Goal: Information Seeking & Learning: Understand process/instructions

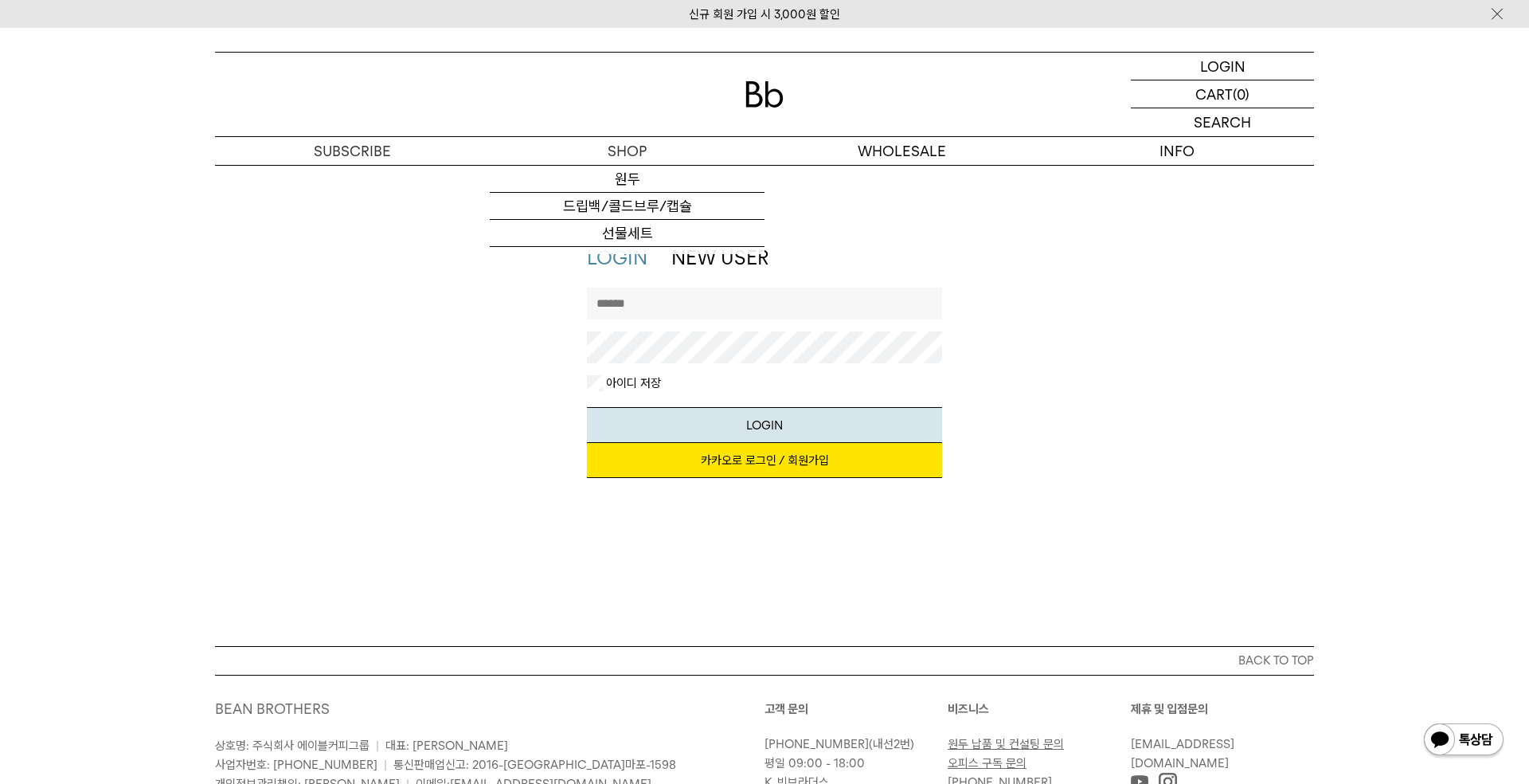
click at [757, 102] on img at bounding box center [765, 94] width 38 height 27
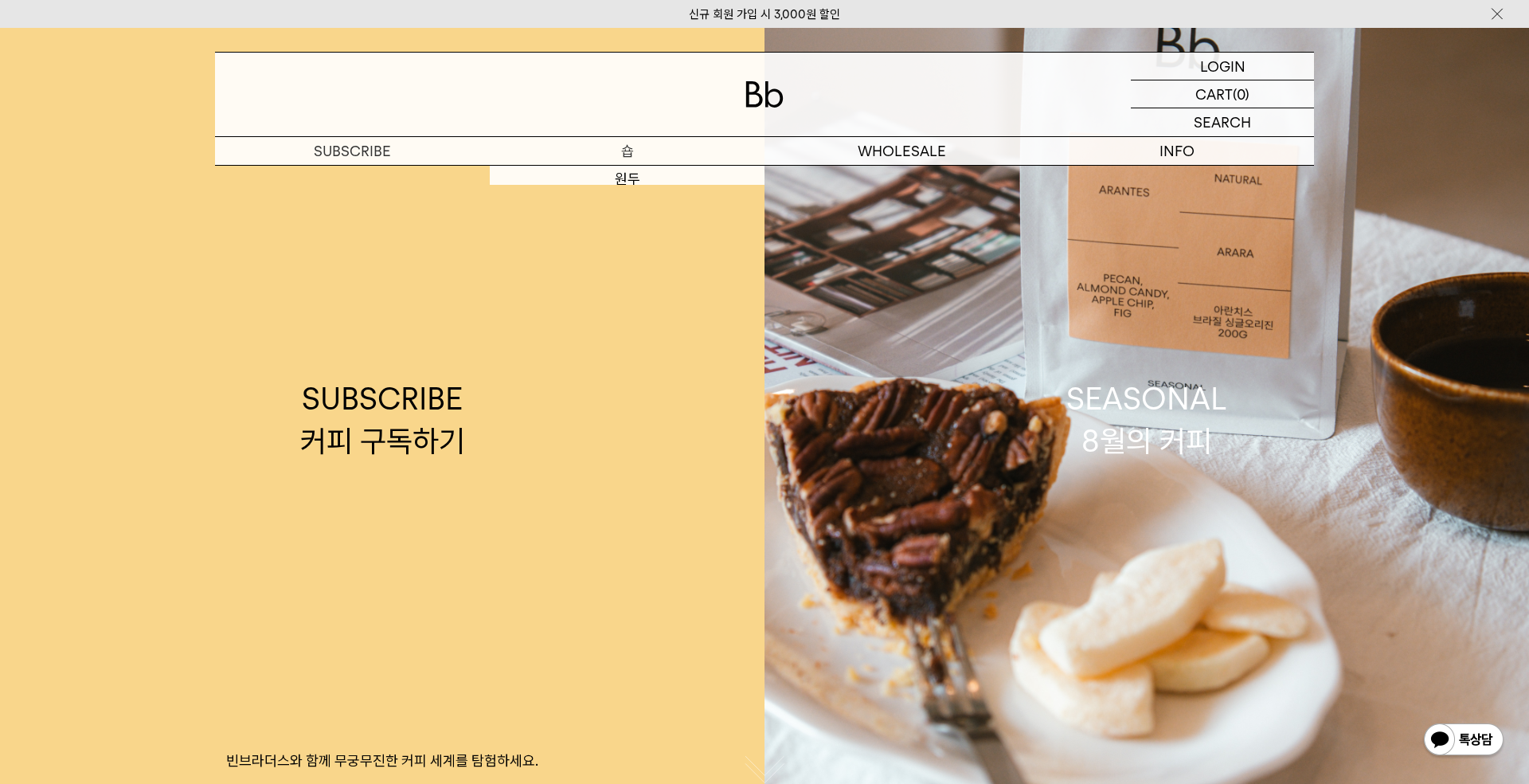
click at [624, 179] on link "SUBSCRIBE 커피 구독하기 빈브라더스와 함께 무궁무진한 커피 세계를 탐험하세요." at bounding box center [382, 420] width 765 height 784
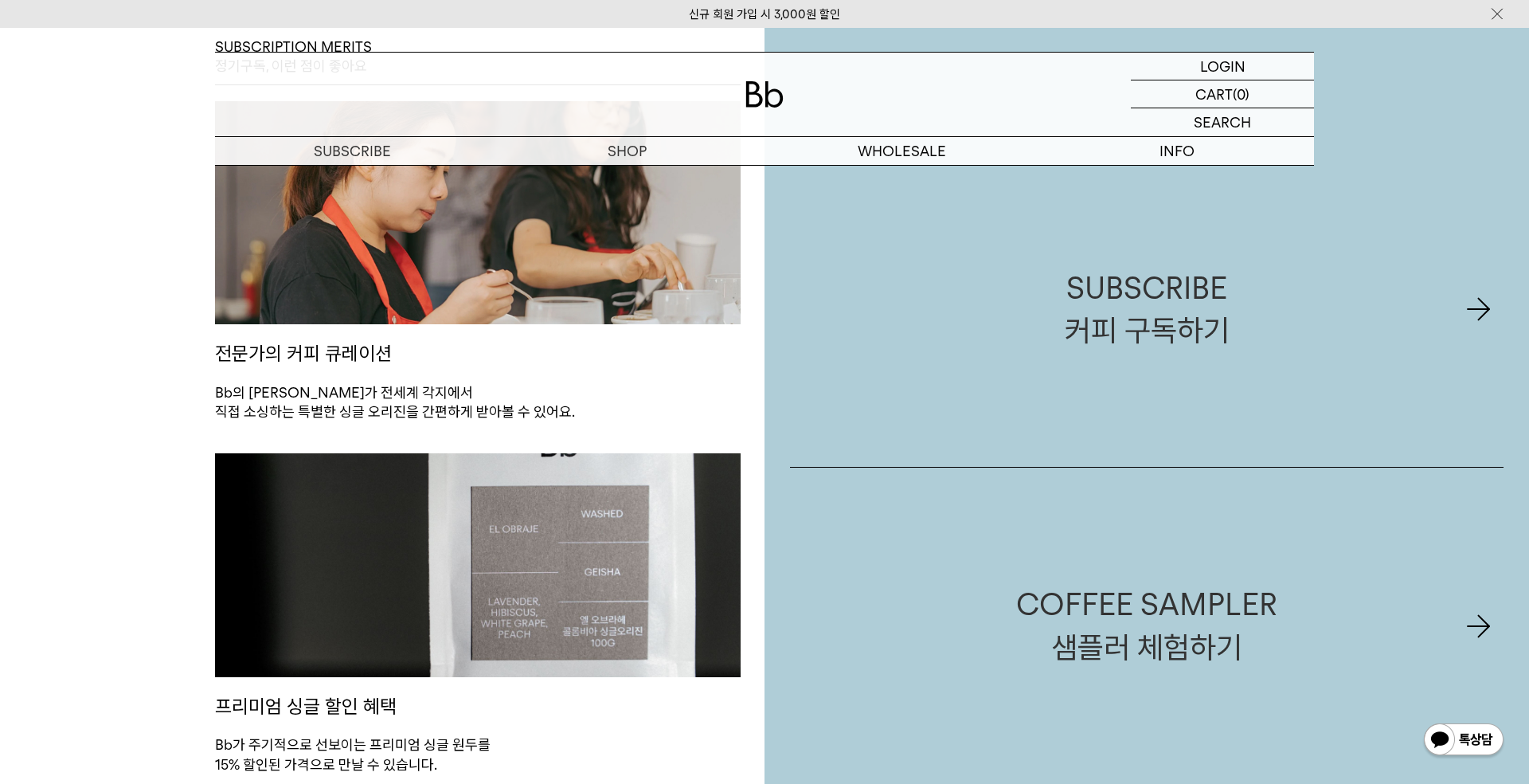
scroll to position [822, 0]
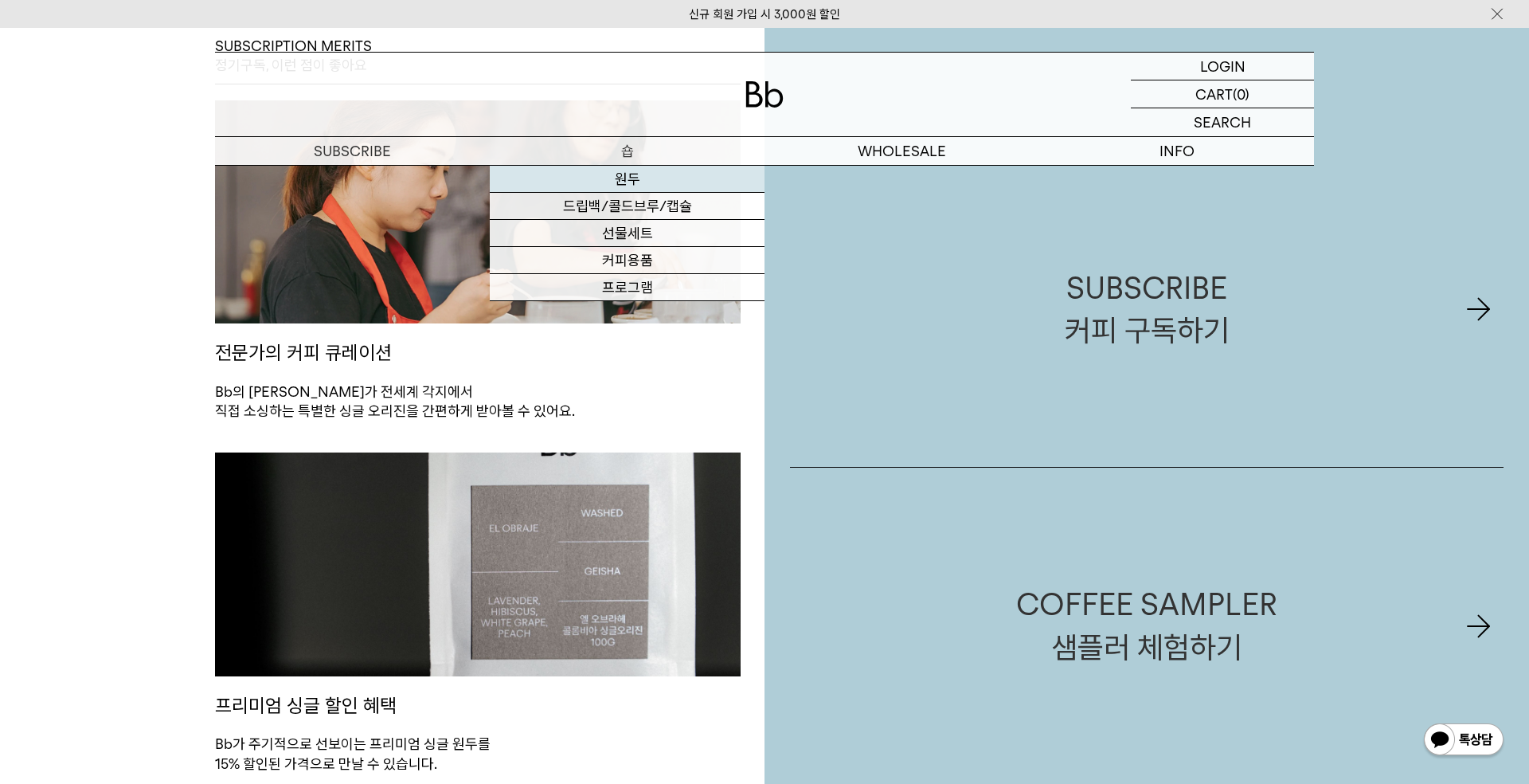
click at [627, 177] on link "원두" at bounding box center [626, 179] width 274 height 27
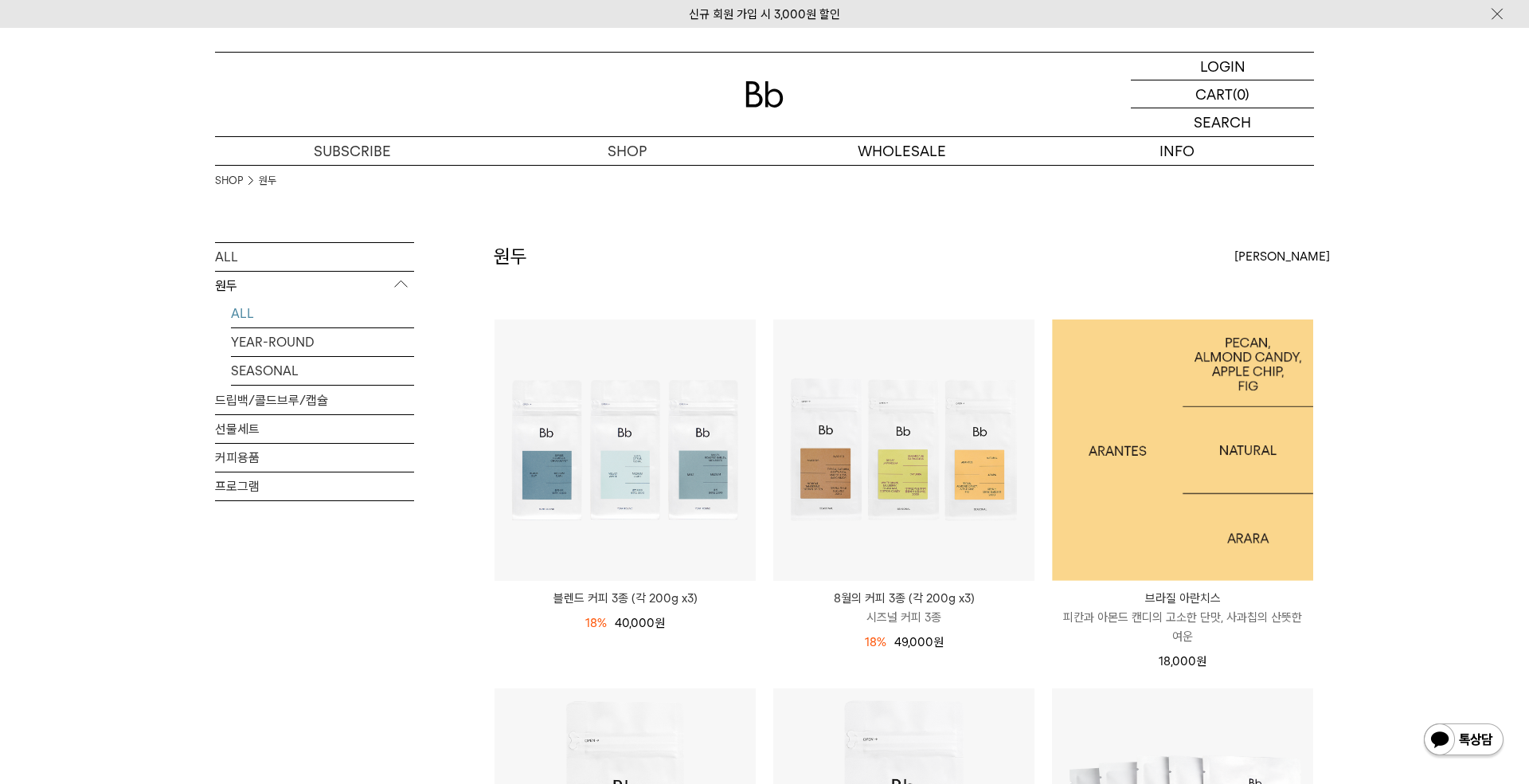
click at [1179, 505] on img at bounding box center [1182, 450] width 261 height 261
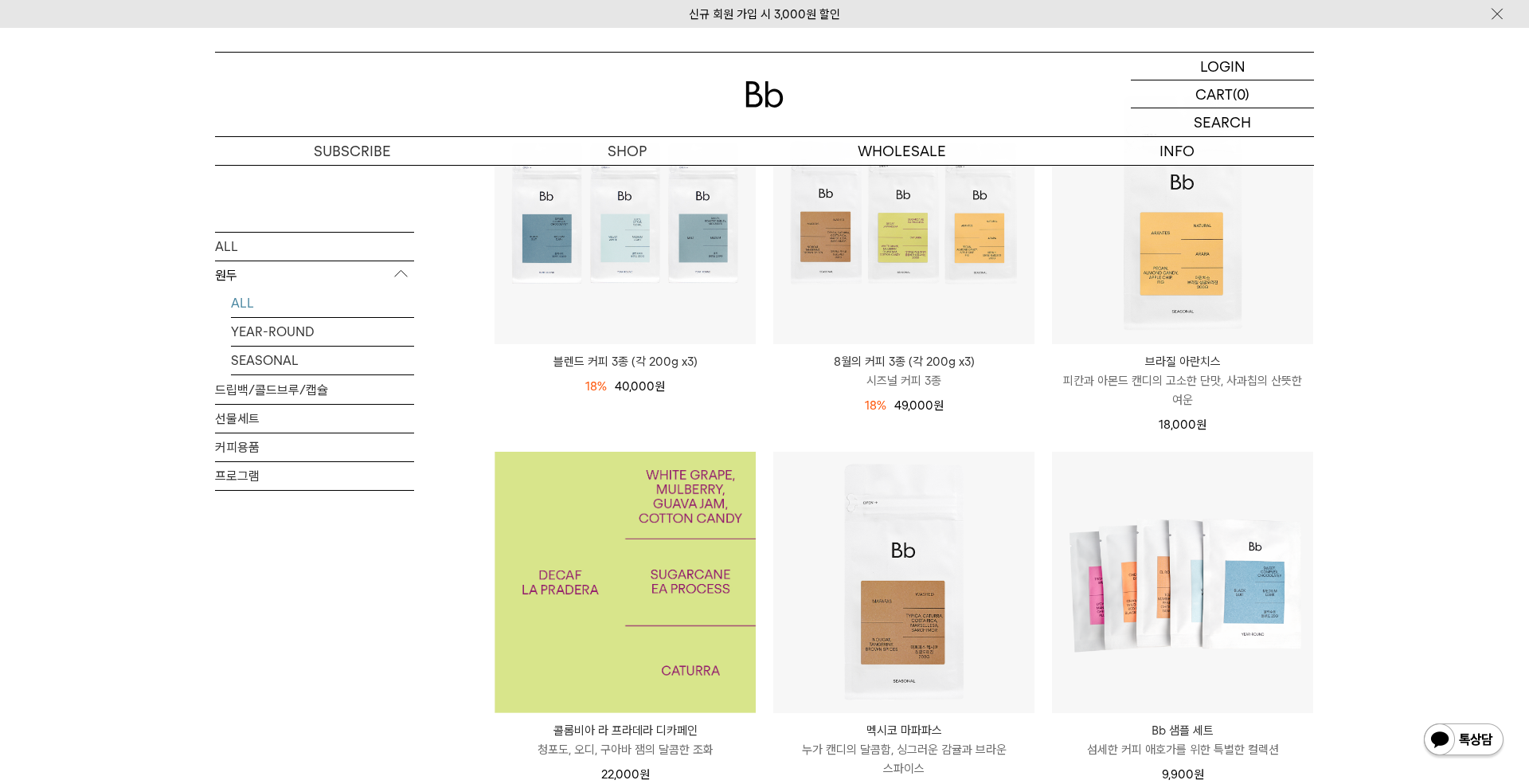
scroll to position [235, 0]
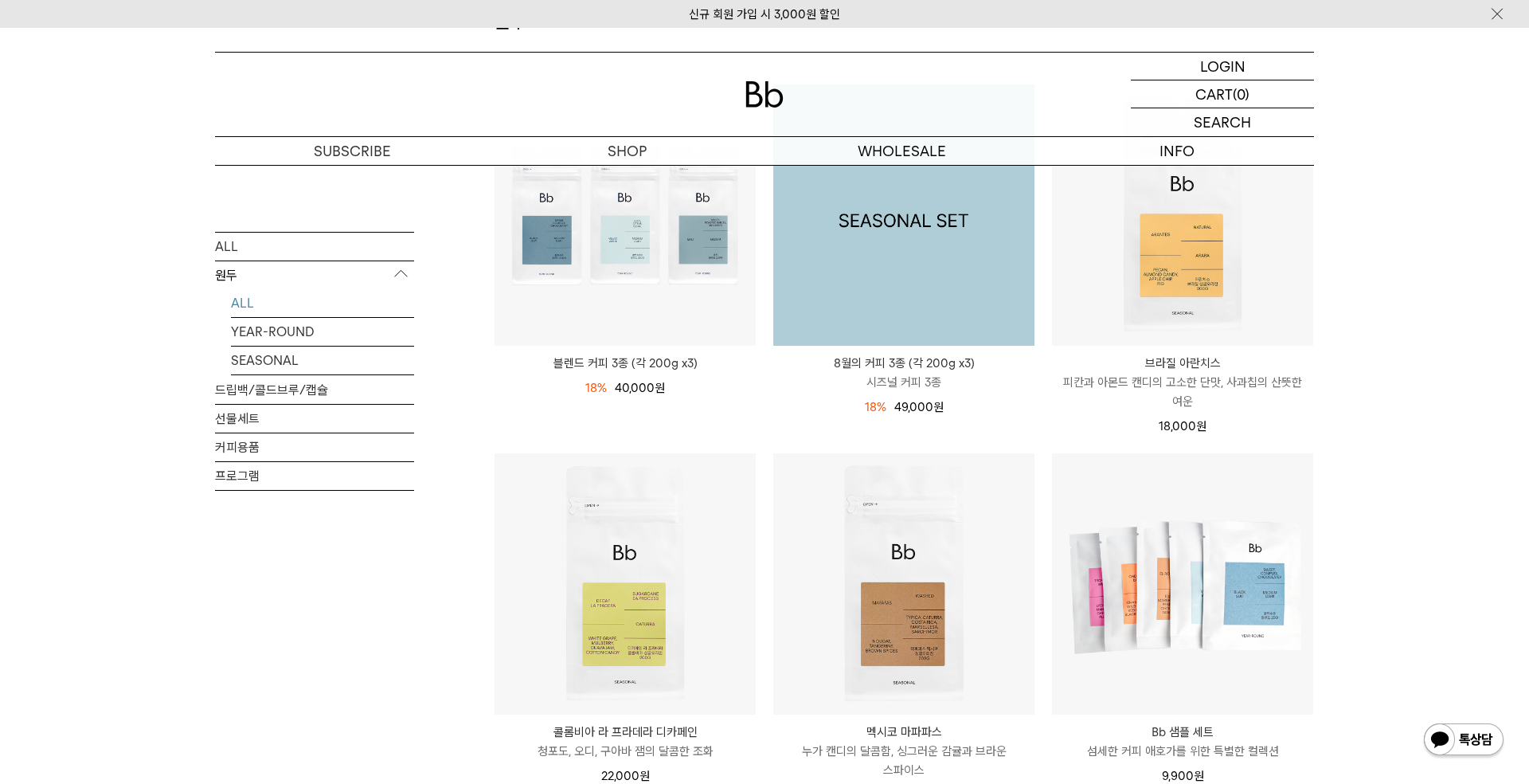
click at [858, 283] on img at bounding box center [903, 214] width 261 height 261
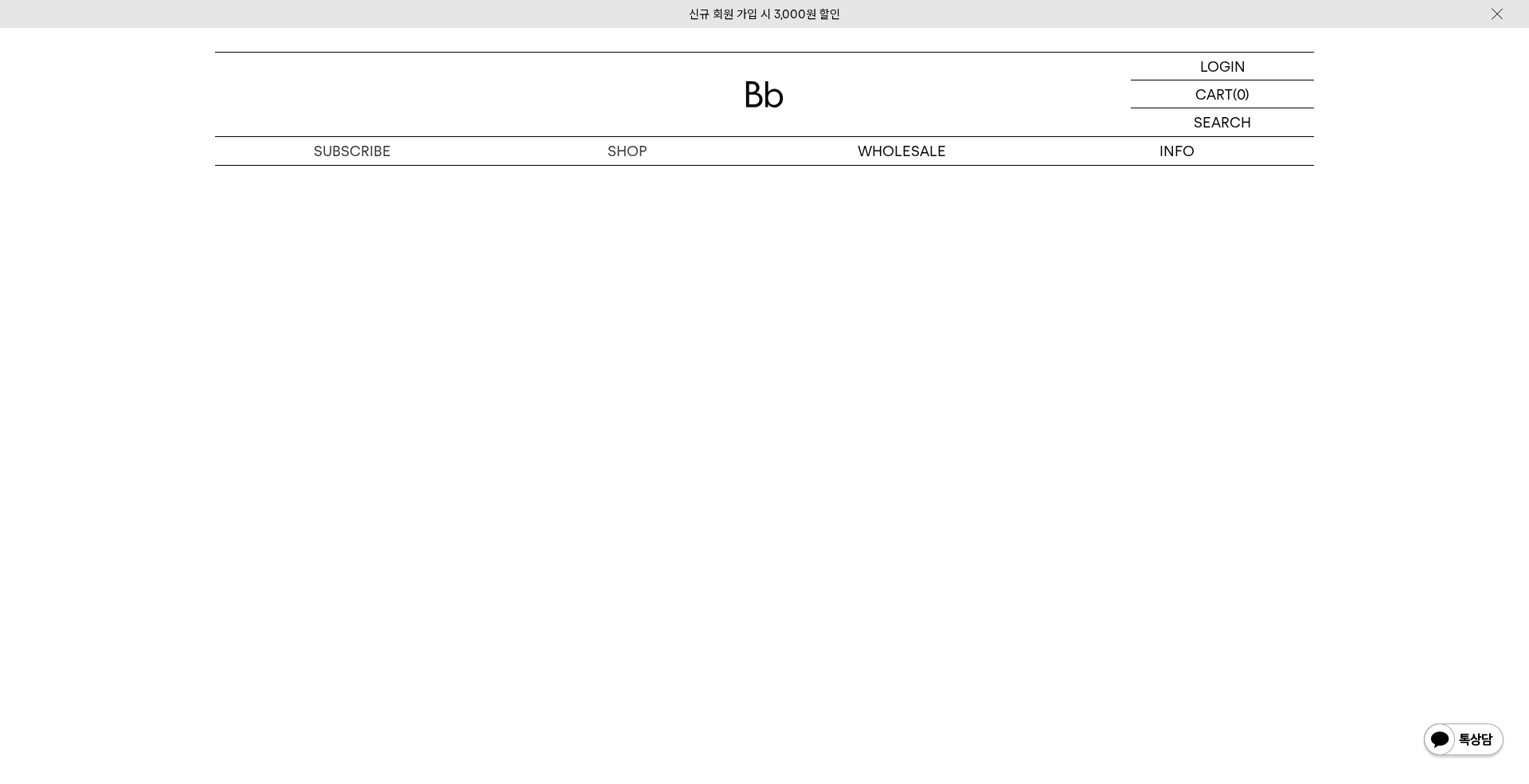
scroll to position [3762, 0]
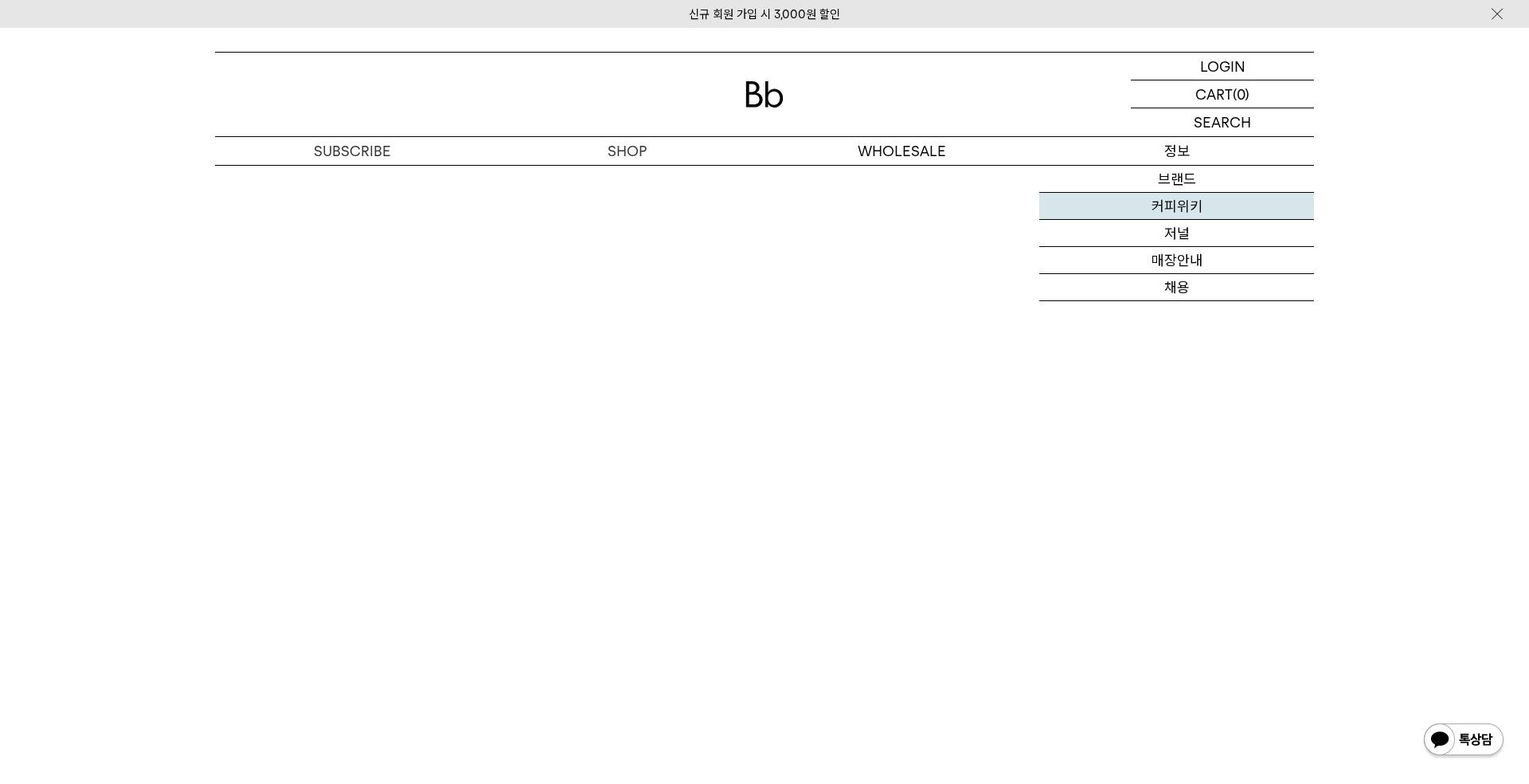
click at [1177, 210] on link "커피위키" at bounding box center [1176, 206] width 274 height 27
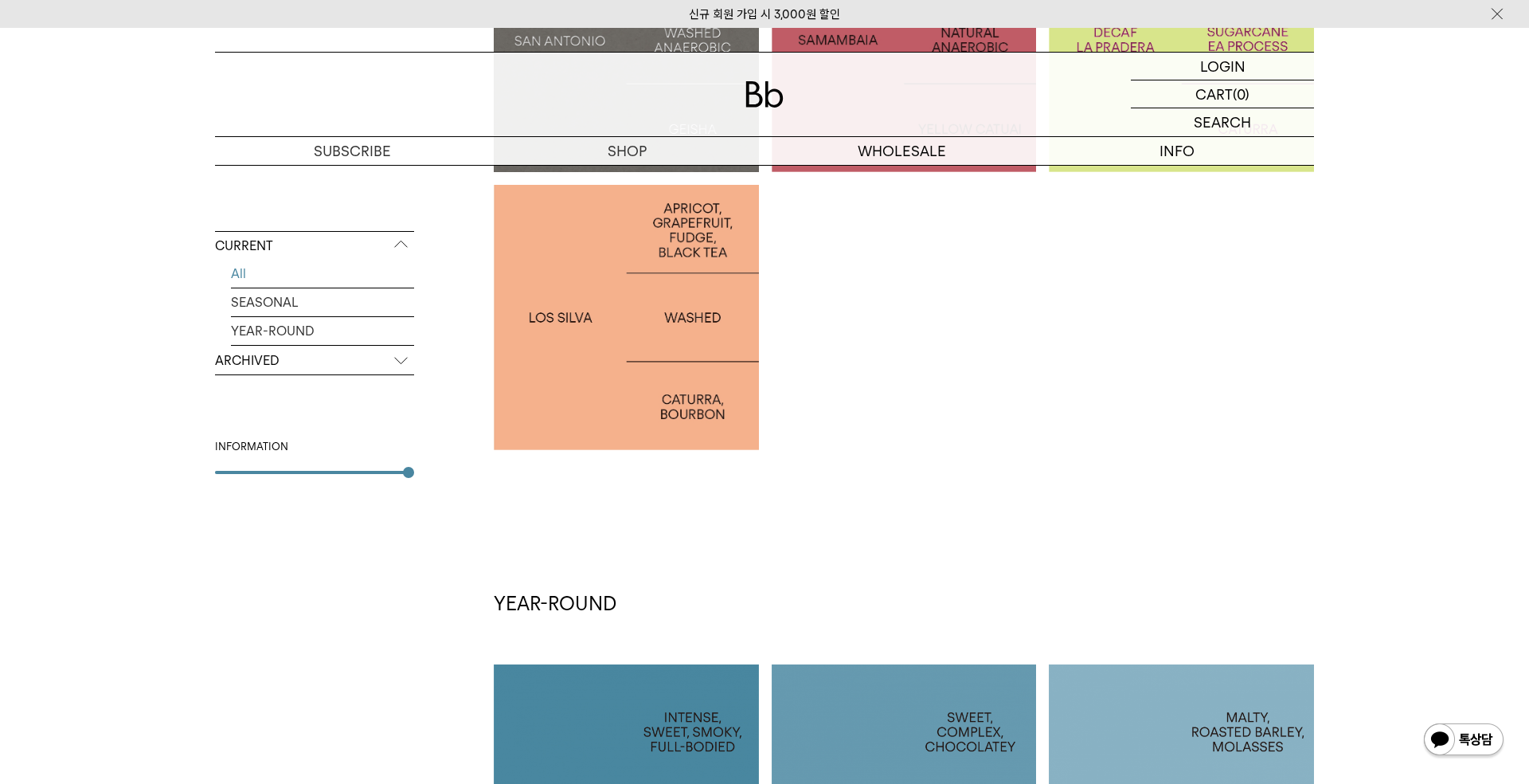
scroll to position [588, 0]
click at [616, 378] on div at bounding box center [626, 317] width 265 height 265
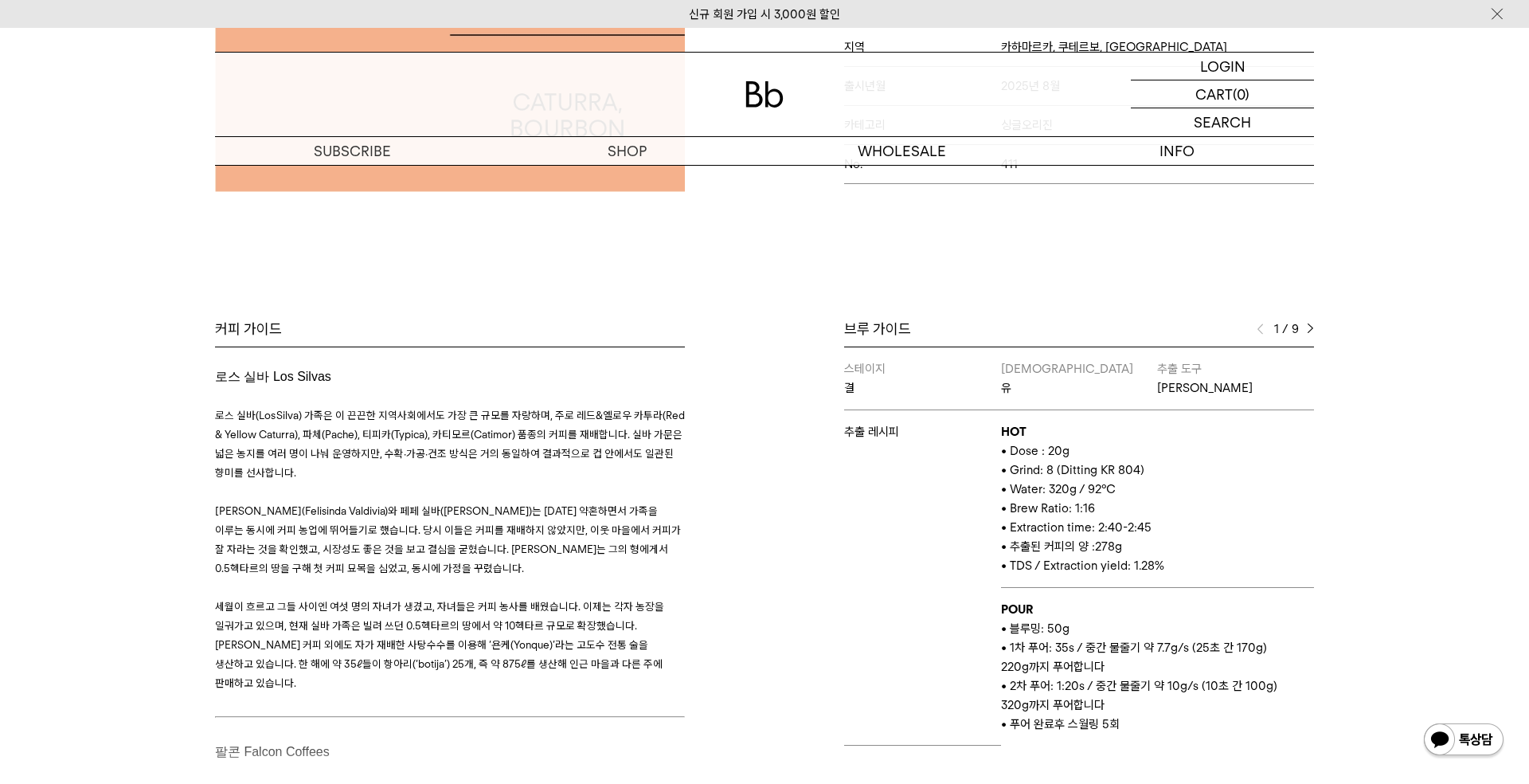
scroll to position [520, 0]
click at [1313, 327] on img at bounding box center [1310, 329] width 8 height 11
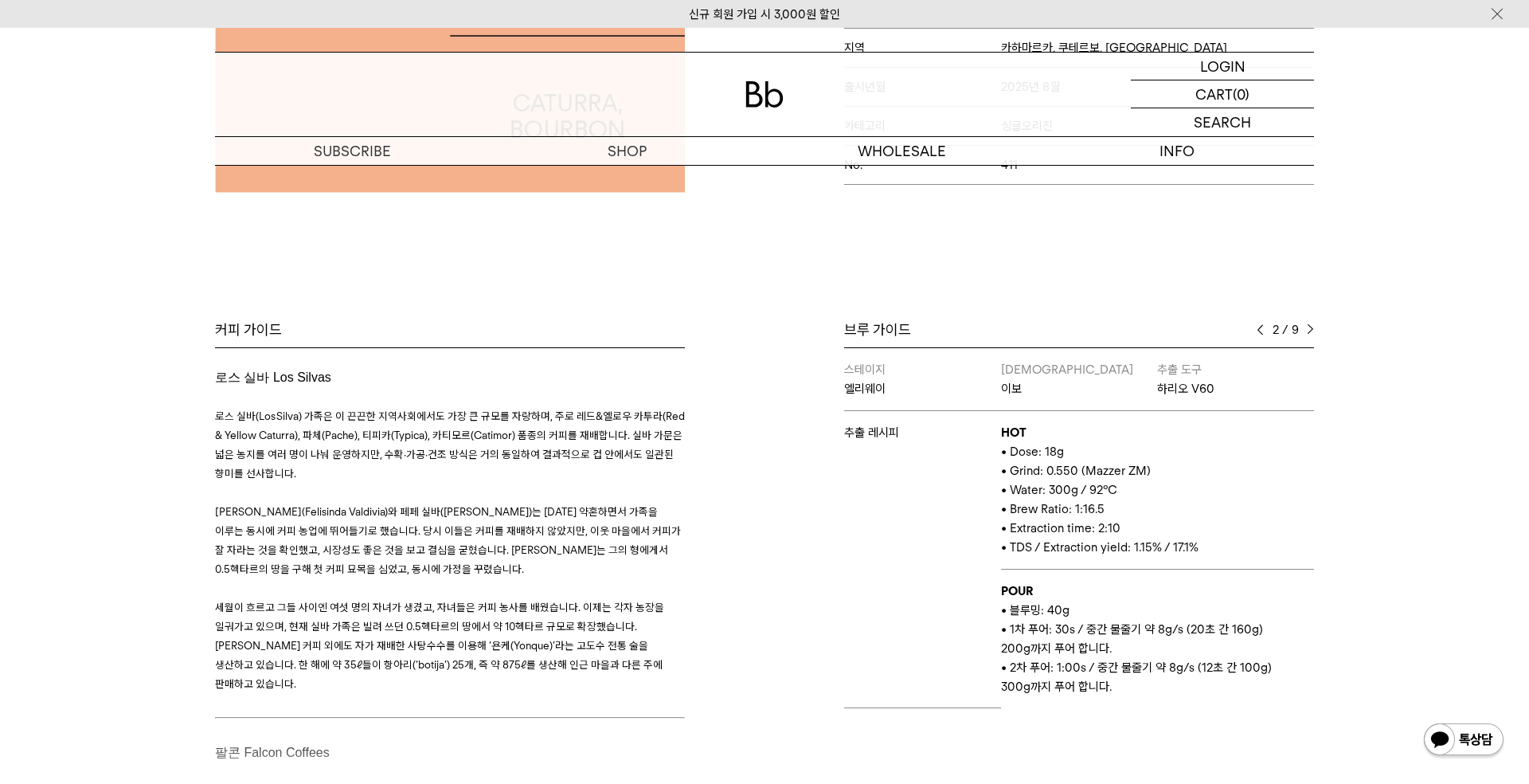
click at [1316, 326] on div "브루 가이드 2 / 9 스테이지 결 바리스타 유 추출 도구 칼리타 웨이브 추출 레시피 HOT • Dose : 20g • Grind: 8 (Di…" at bounding box center [1044, 555] width 557 height 469
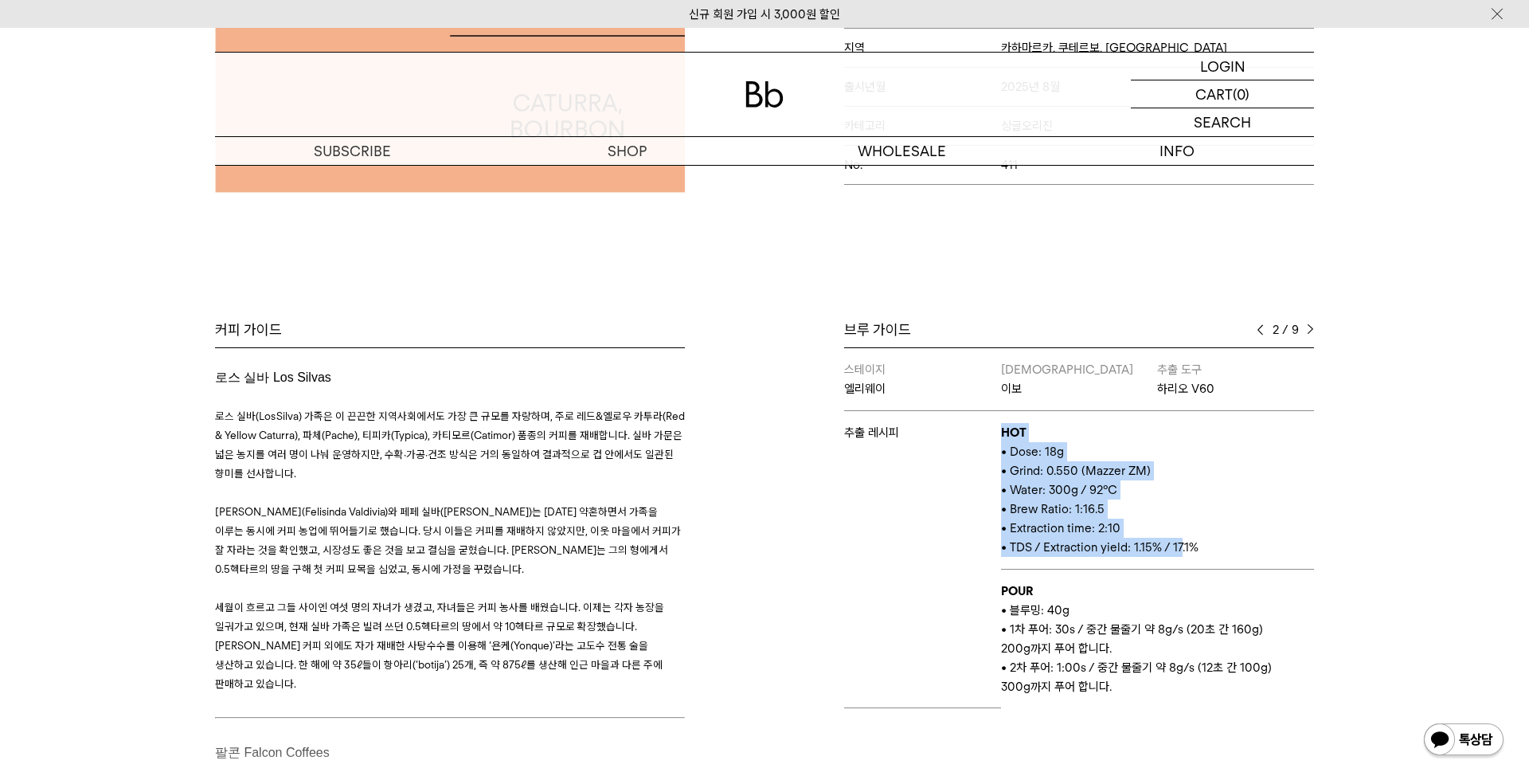
drag, startPoint x: 1176, startPoint y: 545, endPoint x: 901, endPoint y: 524, distance: 275.8
click at [901, 524] on tr "추출 레시피 HOT • Dose: 18g • Grind: 0.550 (Mazzer ZM) • Water: 300g / 92°C • Brew R…" at bounding box center [1079, 490] width 470 height 158
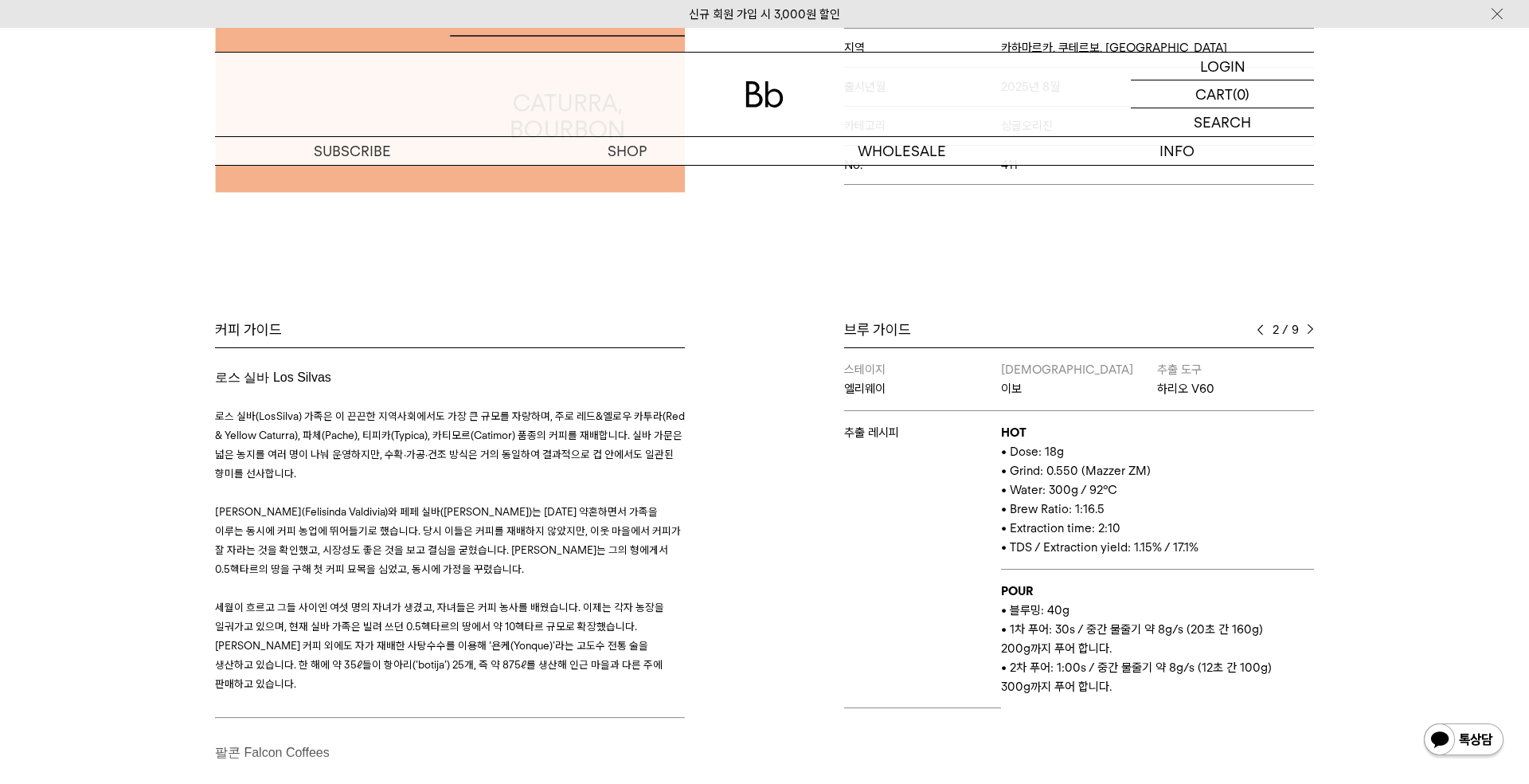
drag, startPoint x: 1003, startPoint y: 582, endPoint x: 1062, endPoint y: 605, distance: 63.3
click at [1007, 585] on p "POUR" at bounding box center [1157, 591] width 313 height 19
click at [1096, 627] on span "• 1차 푸어: 30s / 중간 물줄기 약 8g/s (20초 간 160g) 200g까지 푸어 합니다." at bounding box center [1132, 639] width 262 height 33
drag, startPoint x: 1119, startPoint y: 634, endPoint x: 1216, endPoint y: 623, distance: 97.6
click at [1151, 634] on span "• 1차 푸어: 30s / 중간 물줄기 약 8g/s (20초 간 160g) 200g까지 푸어 합니다." at bounding box center [1132, 639] width 262 height 33
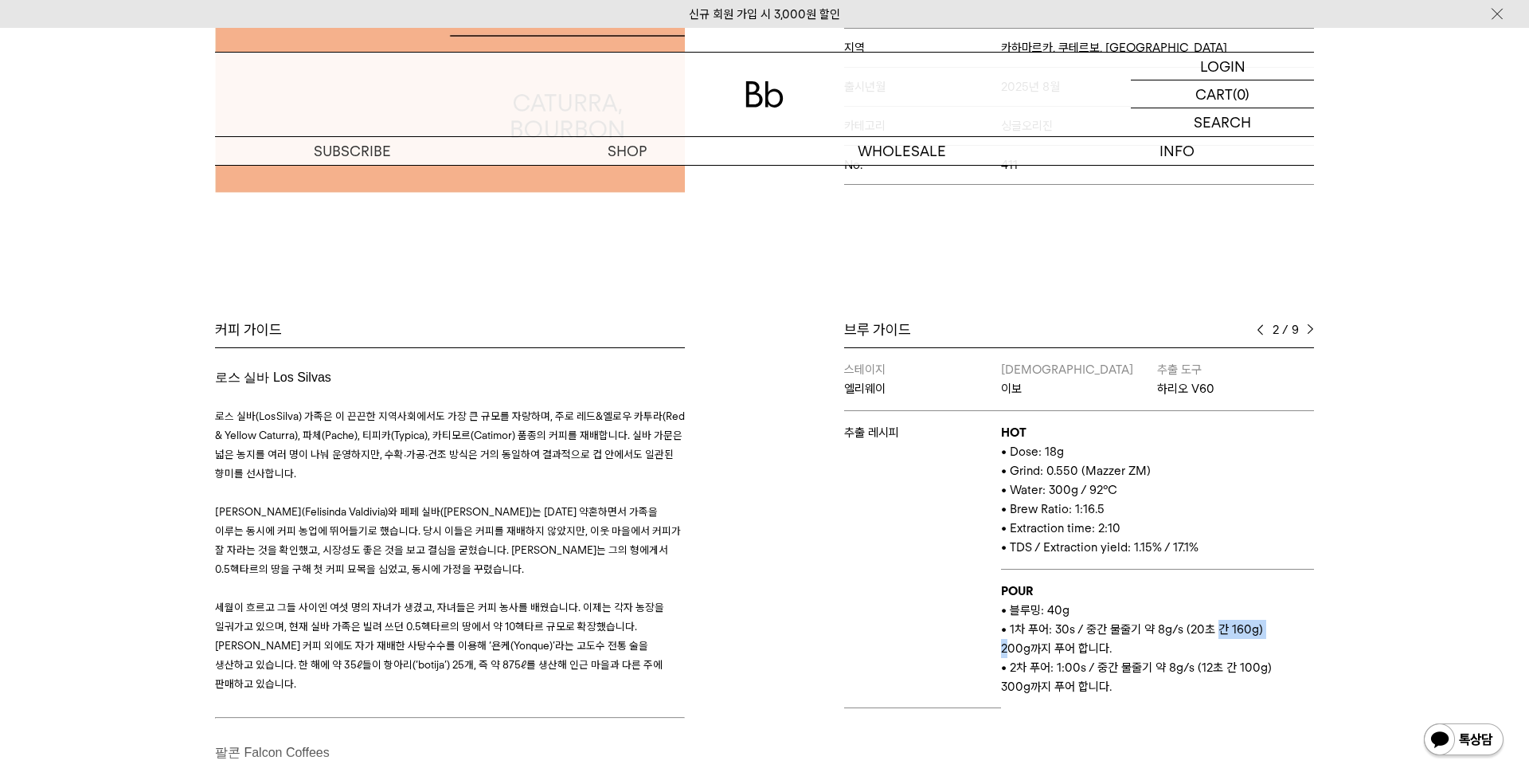
drag, startPoint x: 1216, startPoint y: 623, endPoint x: 1249, endPoint y: 636, distance: 35.5
click at [1264, 629] on span "• 1차 푸어: 30s / 중간 물줄기 약 8g/s (20초 간 160g) 200g까지 푸어 합니다." at bounding box center [1132, 639] width 262 height 33
drag, startPoint x: 953, startPoint y: 706, endPoint x: 1145, endPoint y: 716, distance: 192.3
click at [1145, 716] on div "스테이지 결 바리스타 유 추출 도구 칼리타 웨이브 추출 레시피 HOT • Dose : 20g • Grind: 8 (Ditting KR 804)…" at bounding box center [1079, 568] width 470 height 442
click at [1204, 545] on p "• TDS / Extraction yield: 1.15% / 17.1%" at bounding box center [1157, 547] width 313 height 19
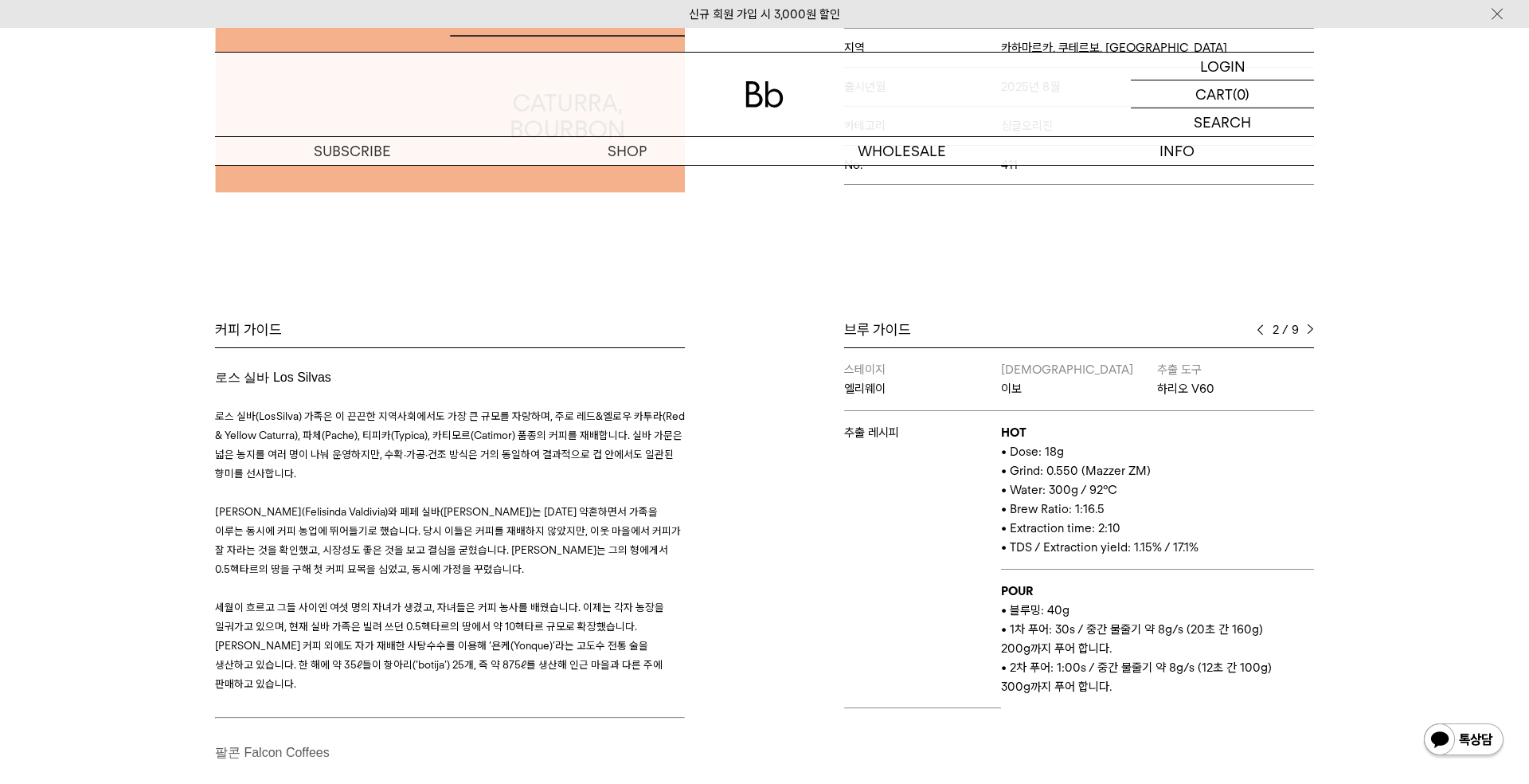
click at [1310, 324] on img at bounding box center [1310, 329] width 8 height 11
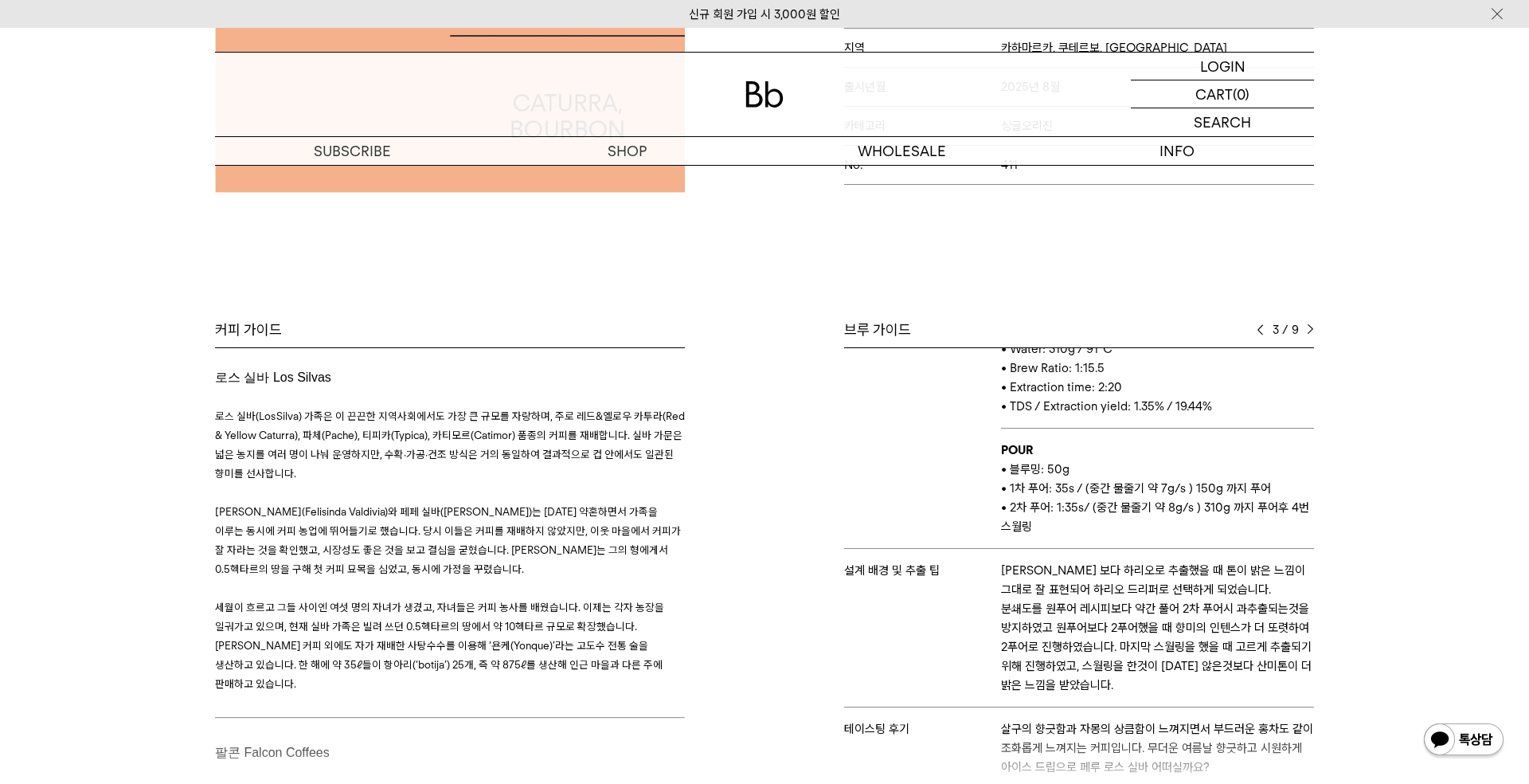
scroll to position [0, 0]
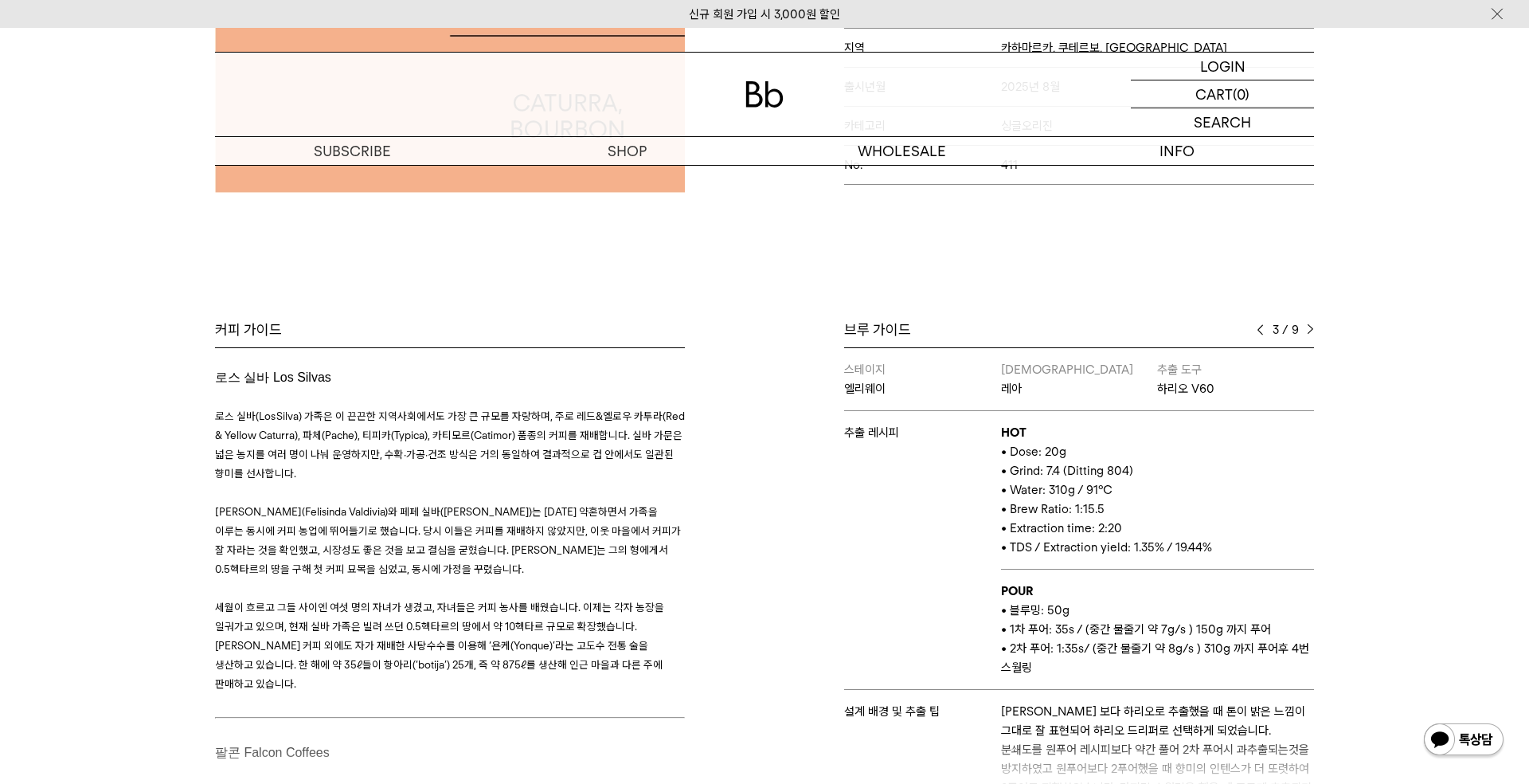
click at [1313, 329] on img at bounding box center [1310, 329] width 8 height 11
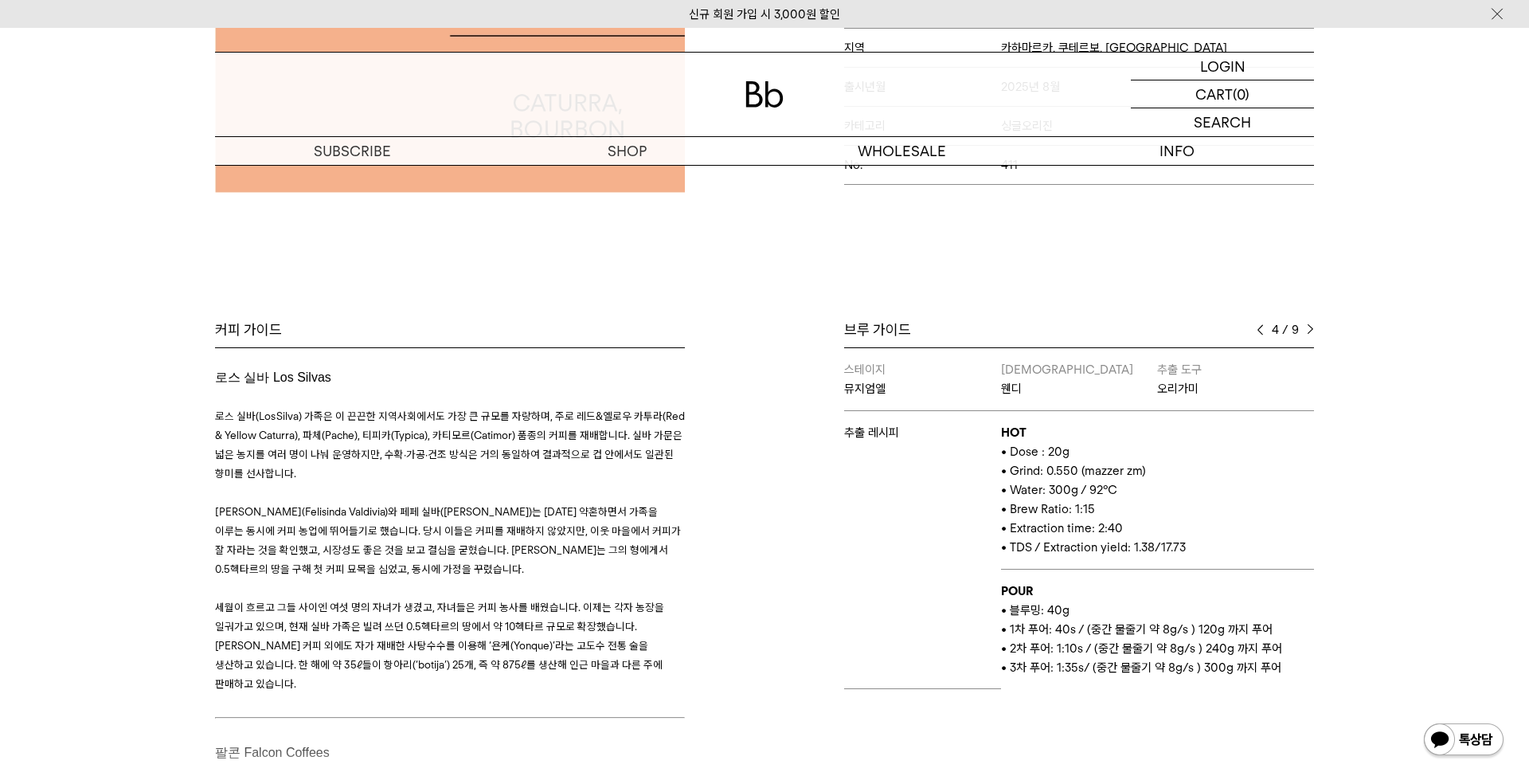
click at [1313, 329] on img at bounding box center [1310, 329] width 8 height 11
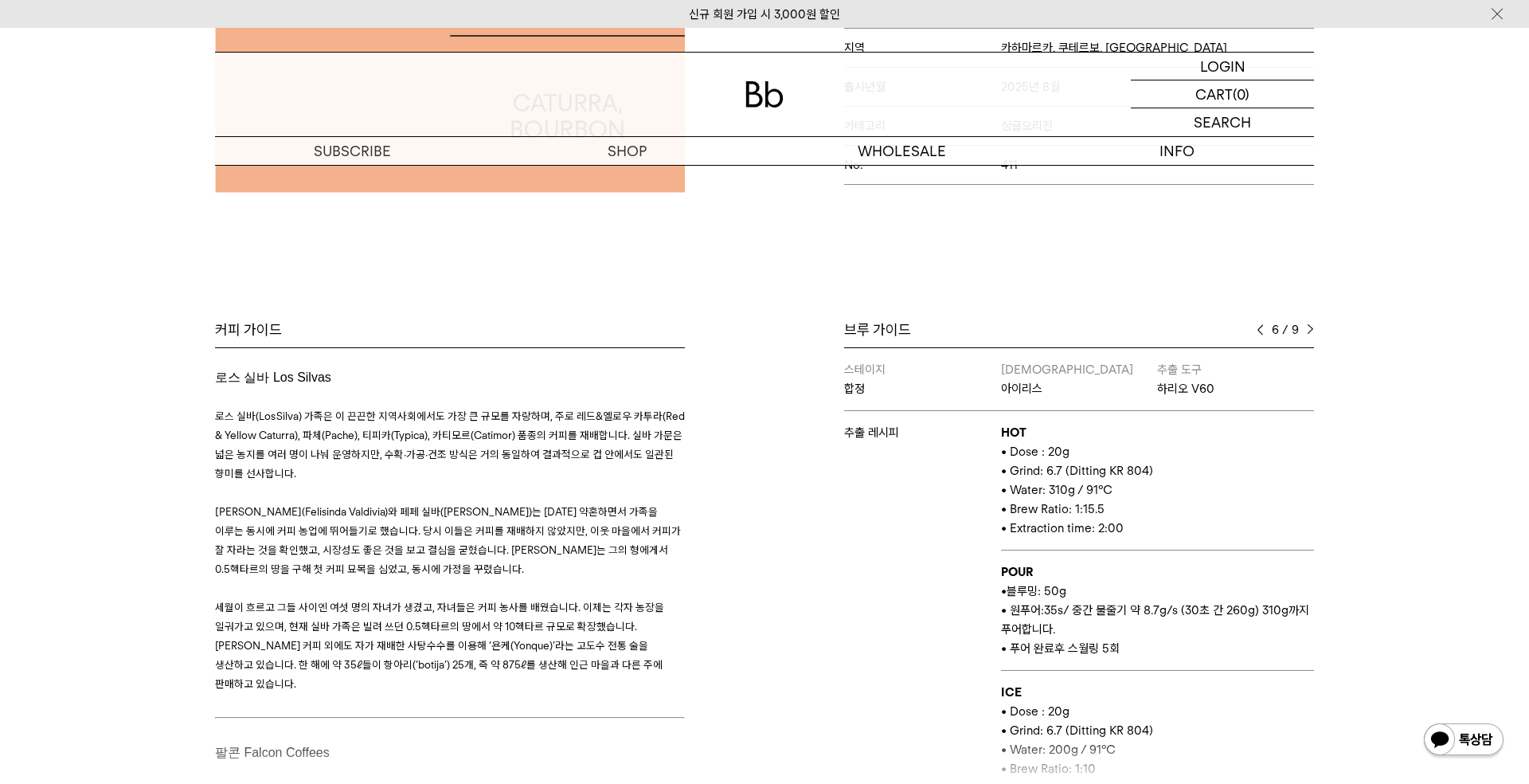
click at [1264, 328] on img at bounding box center [1260, 329] width 8 height 11
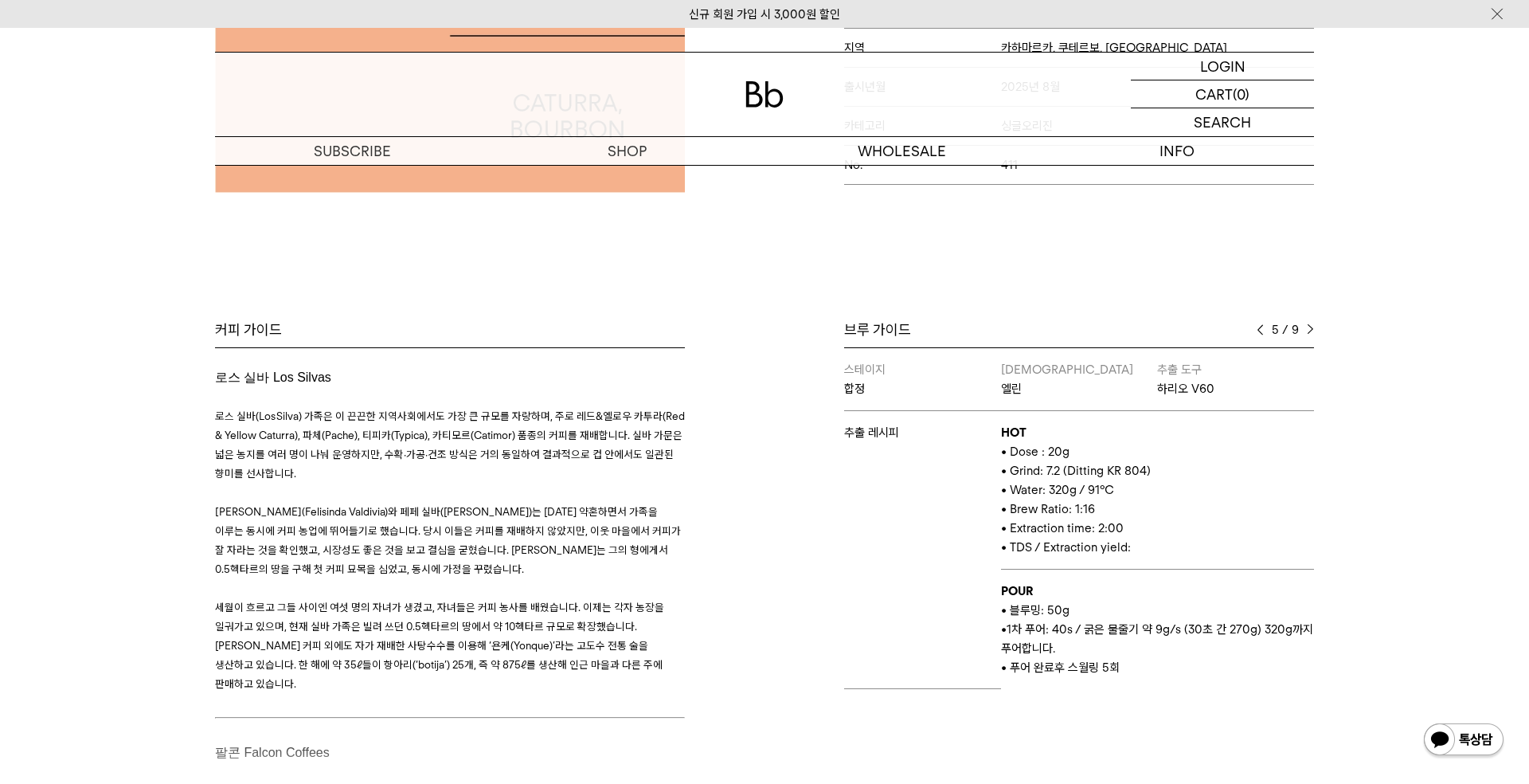
click at [1308, 326] on img at bounding box center [1310, 329] width 8 height 11
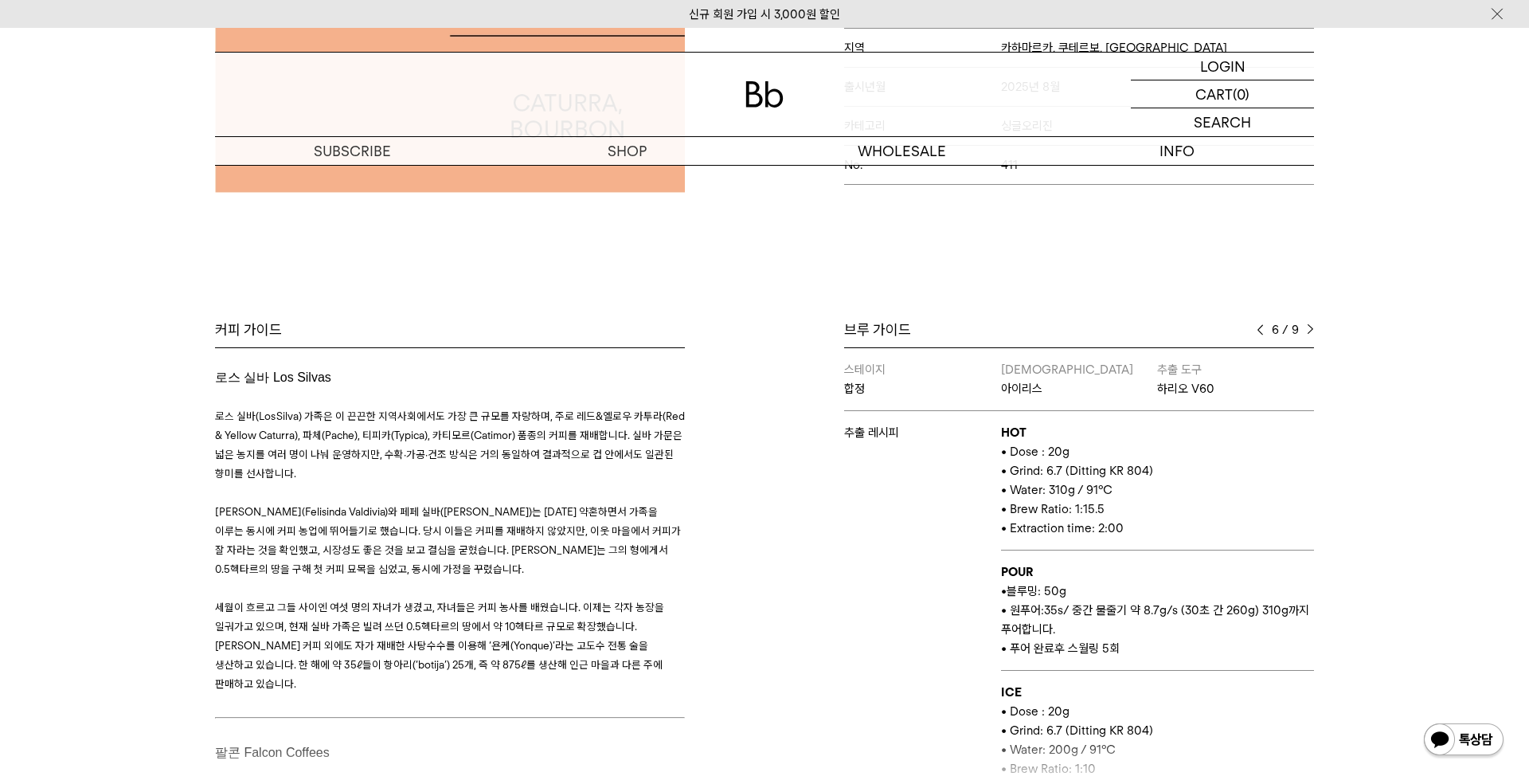
click at [1308, 326] on img at bounding box center [1310, 329] width 8 height 11
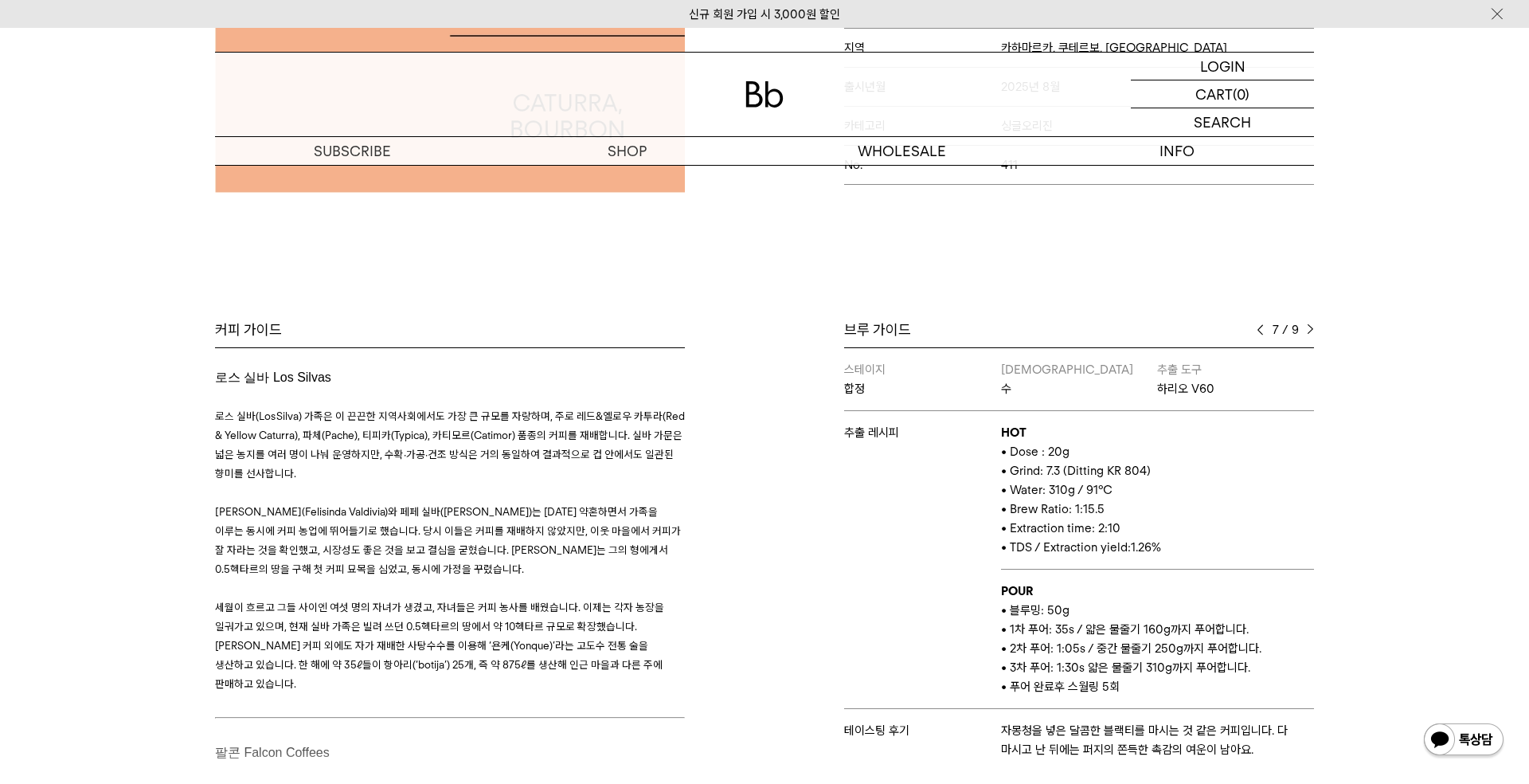
click at [1308, 326] on img at bounding box center [1310, 329] width 8 height 11
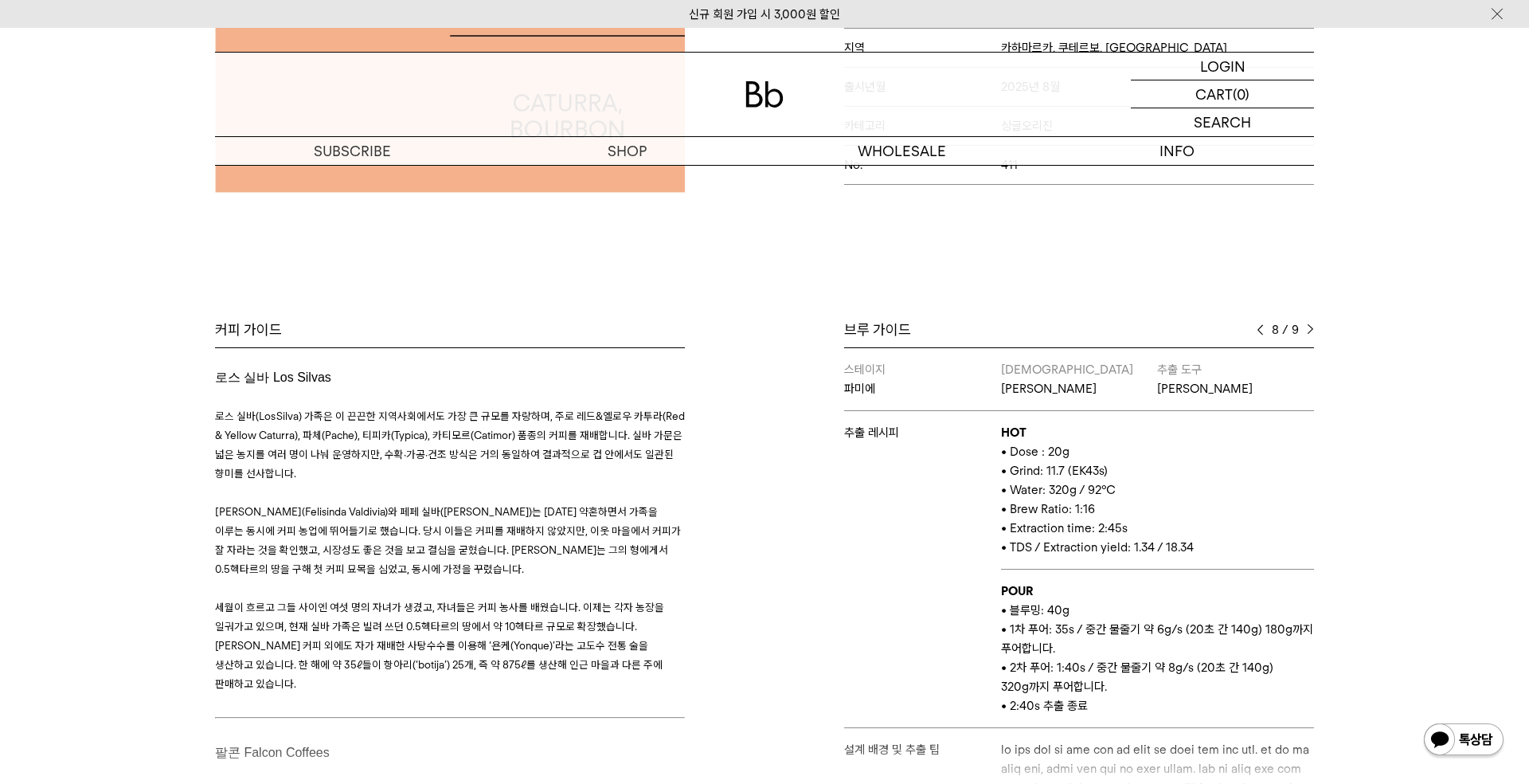
click at [1308, 326] on img at bounding box center [1310, 329] width 8 height 11
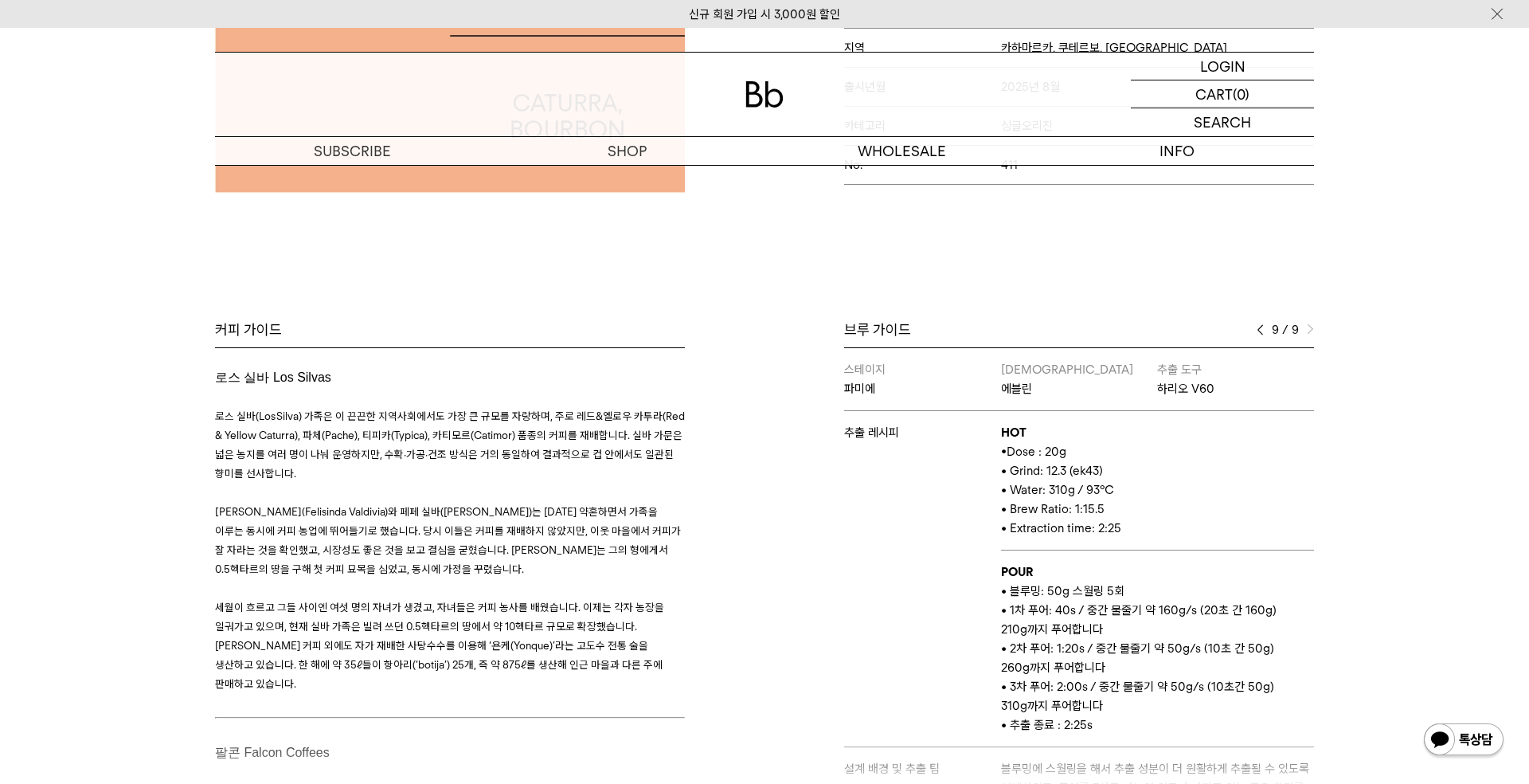
click at [1308, 326] on img at bounding box center [1310, 329] width 8 height 11
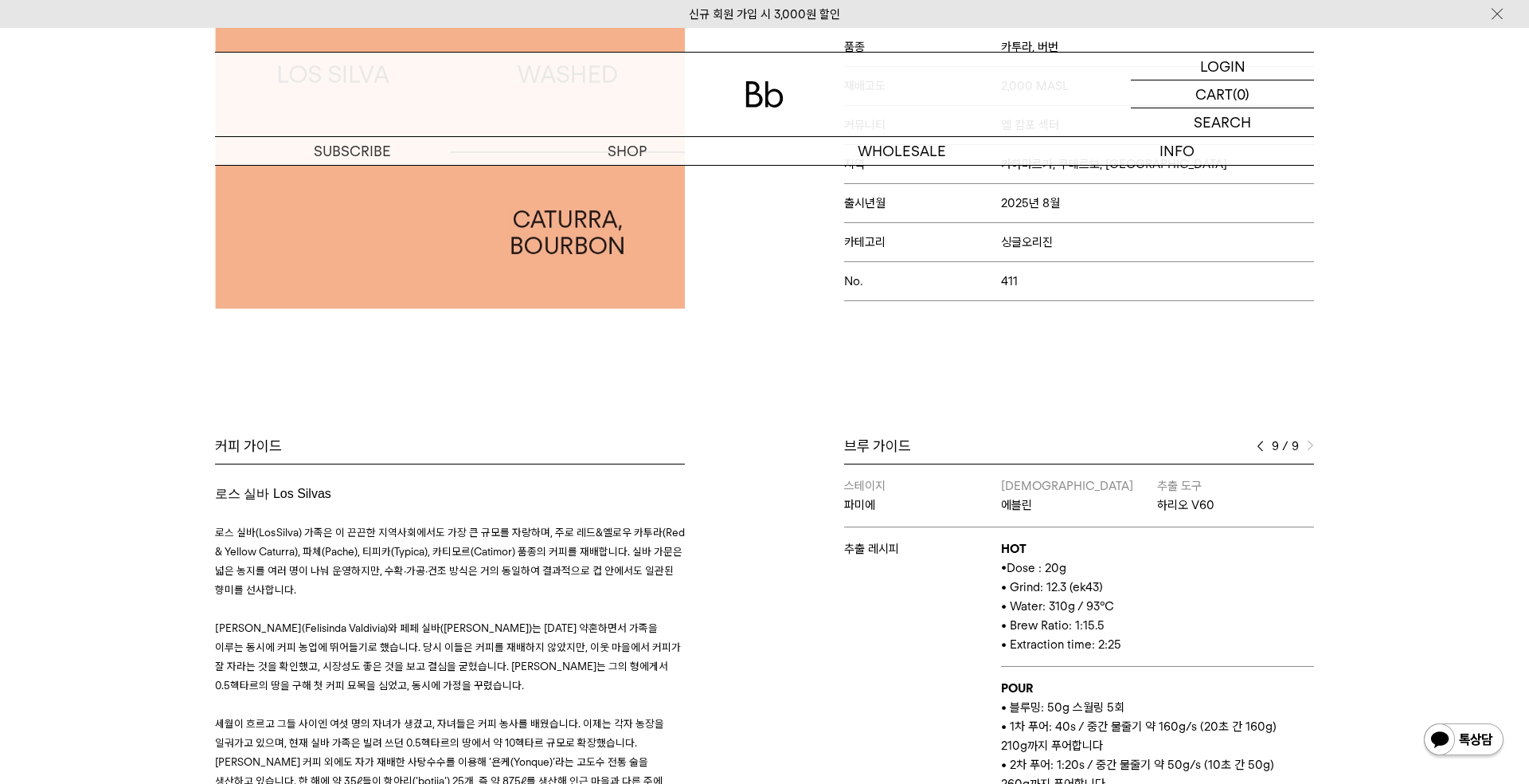
scroll to position [401, 0]
click at [1264, 444] on img at bounding box center [1260, 447] width 8 height 11
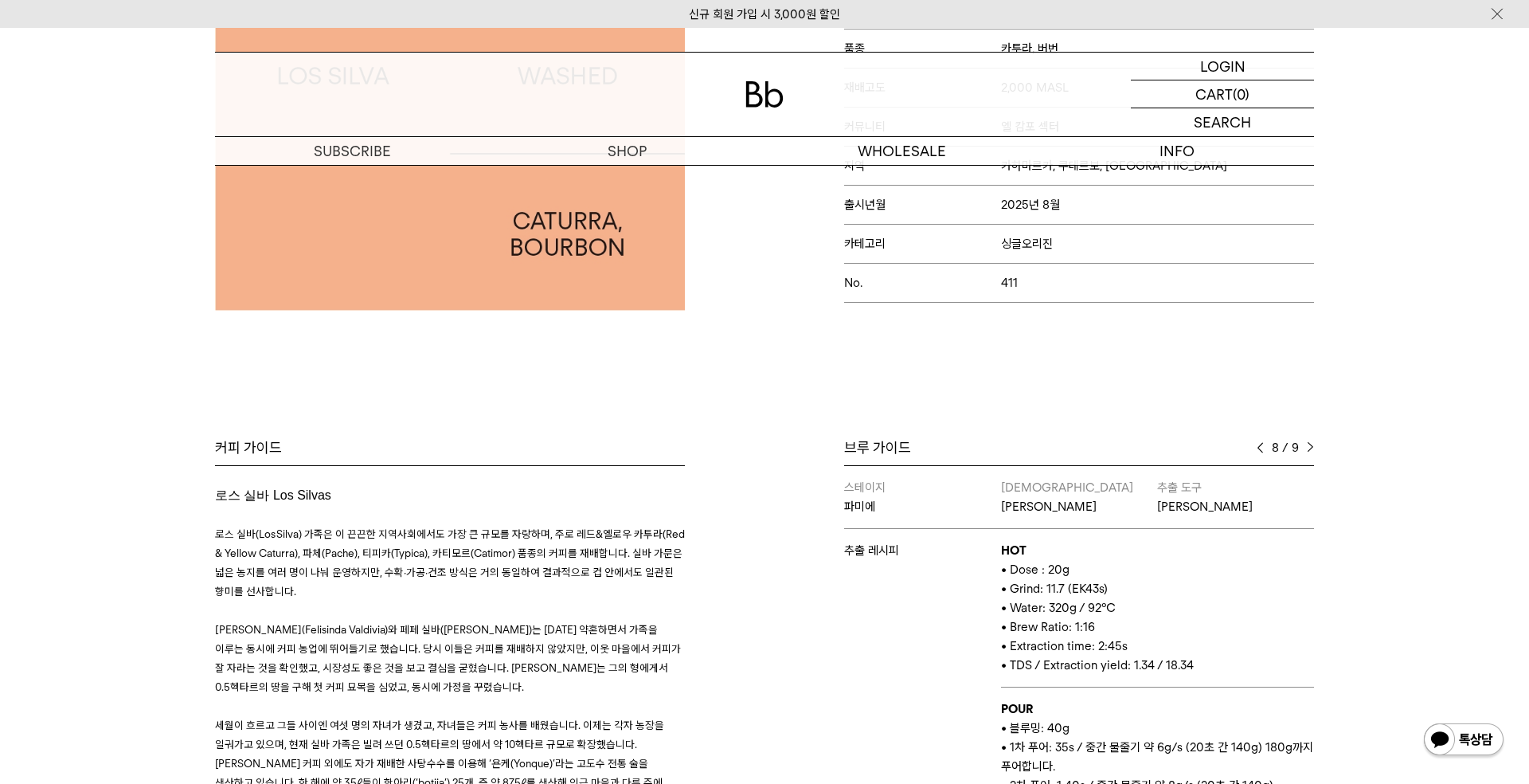
click at [1264, 444] on img at bounding box center [1260, 447] width 8 height 11
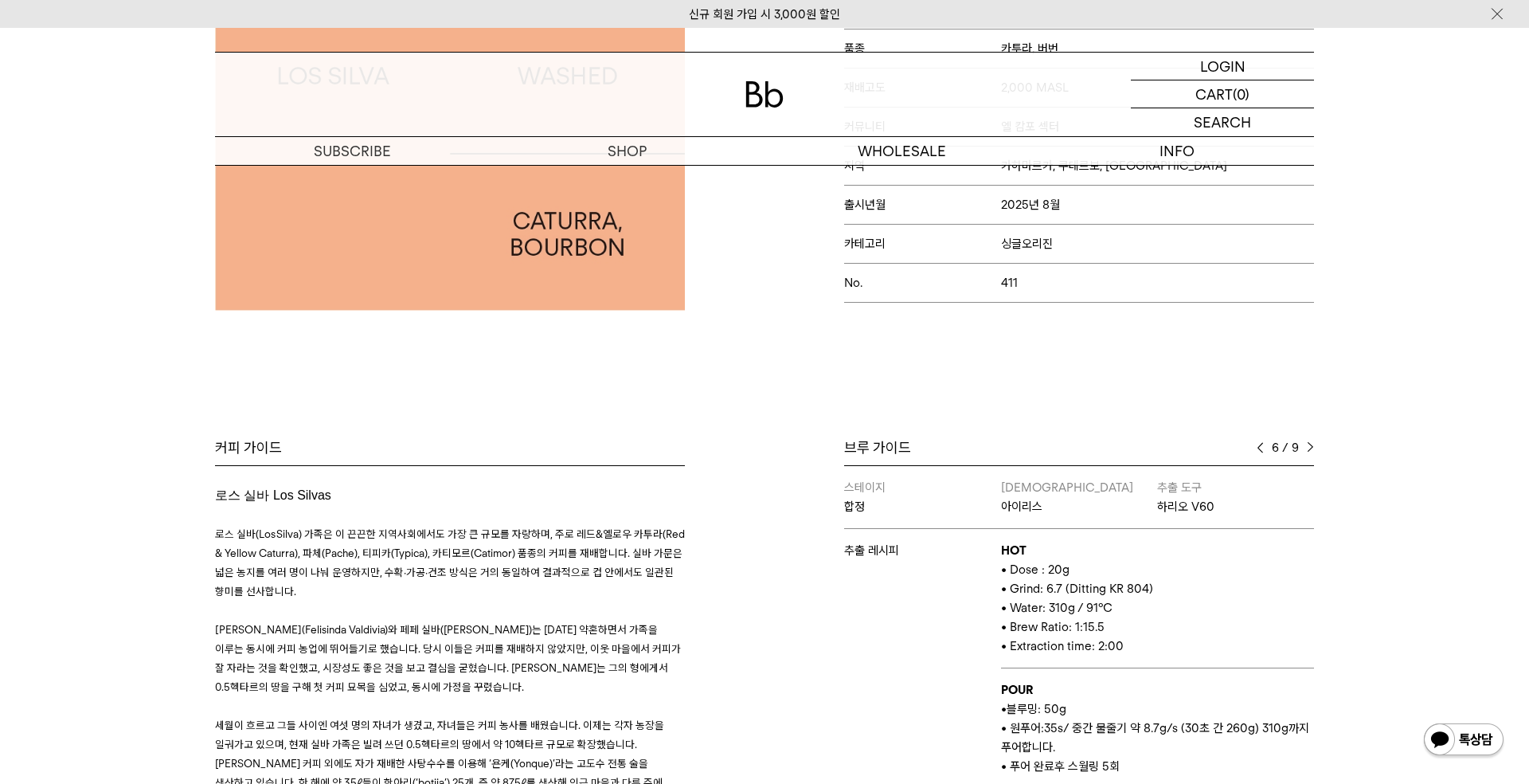
click at [1264, 444] on img at bounding box center [1260, 447] width 8 height 11
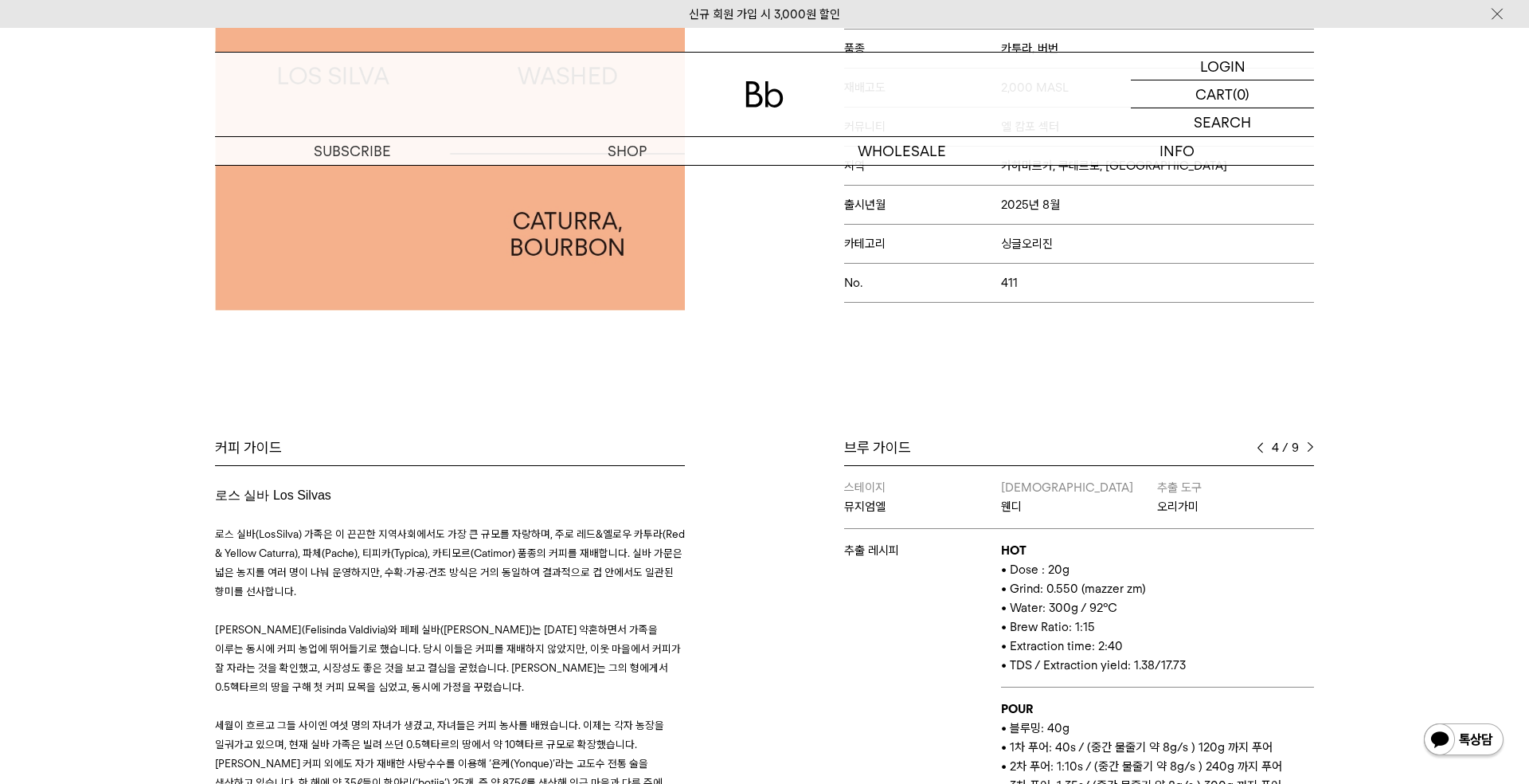
click at [1264, 444] on img at bounding box center [1260, 447] width 8 height 11
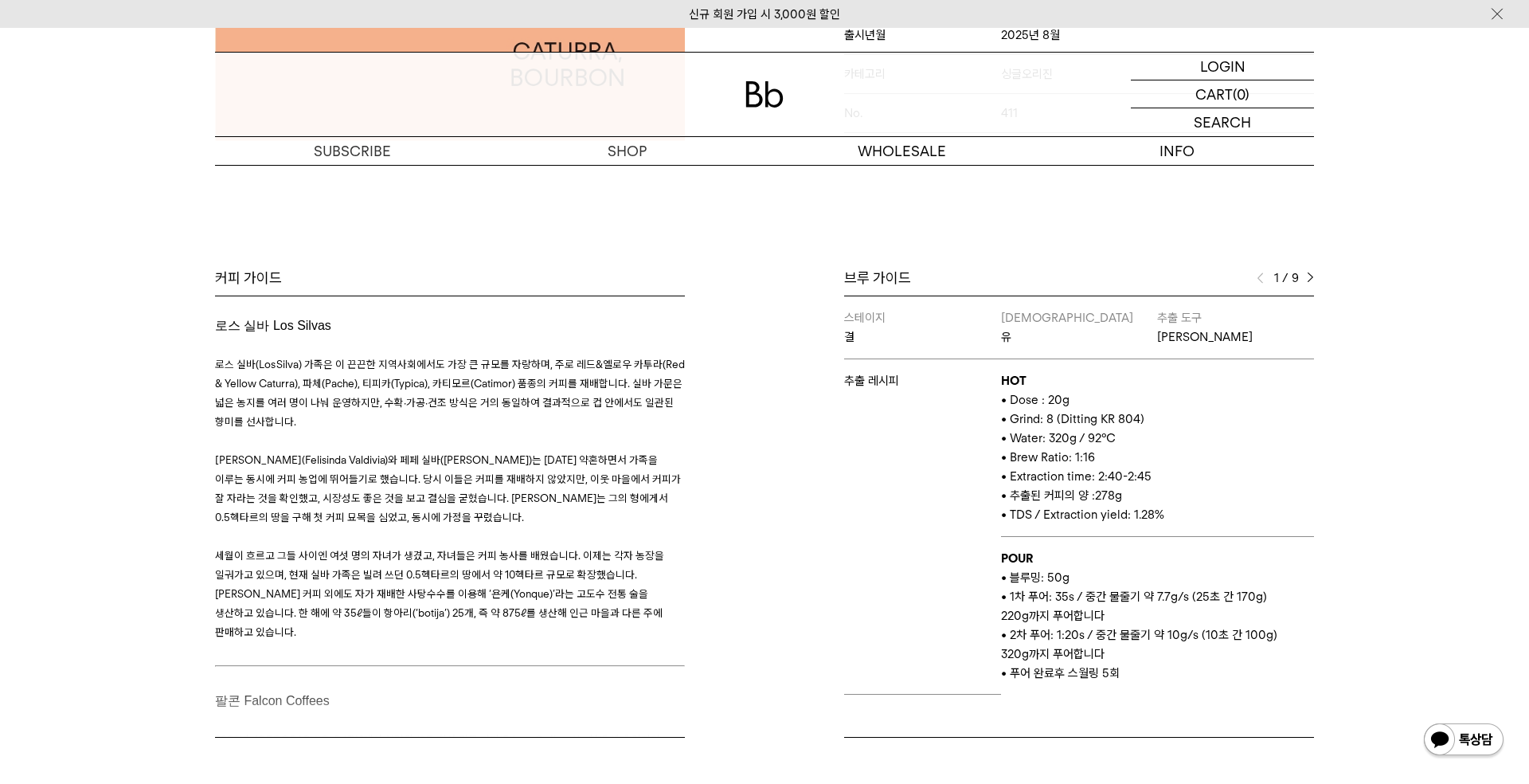
scroll to position [575, 0]
